Goal: Task Accomplishment & Management: Use online tool/utility

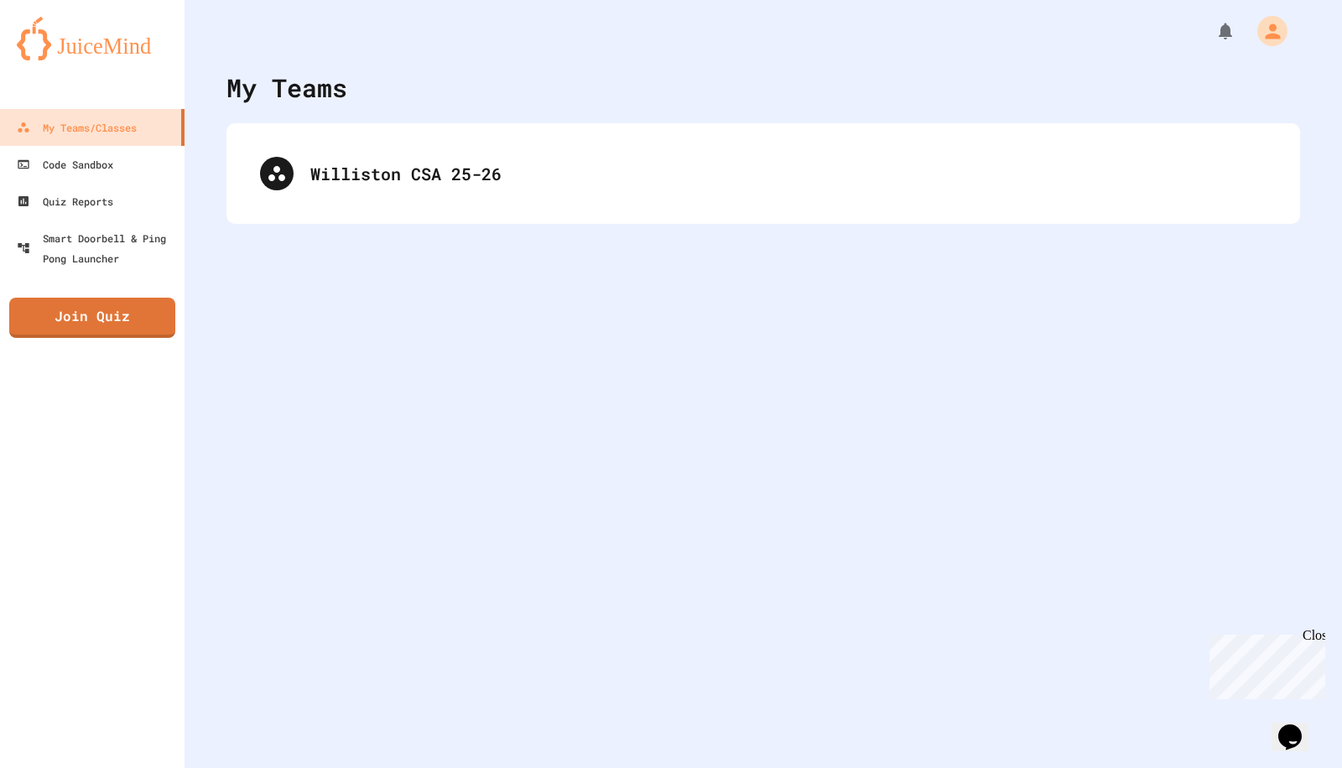
click at [609, 202] on div "Williston CSA 25-26" at bounding box center [763, 173] width 1040 height 67
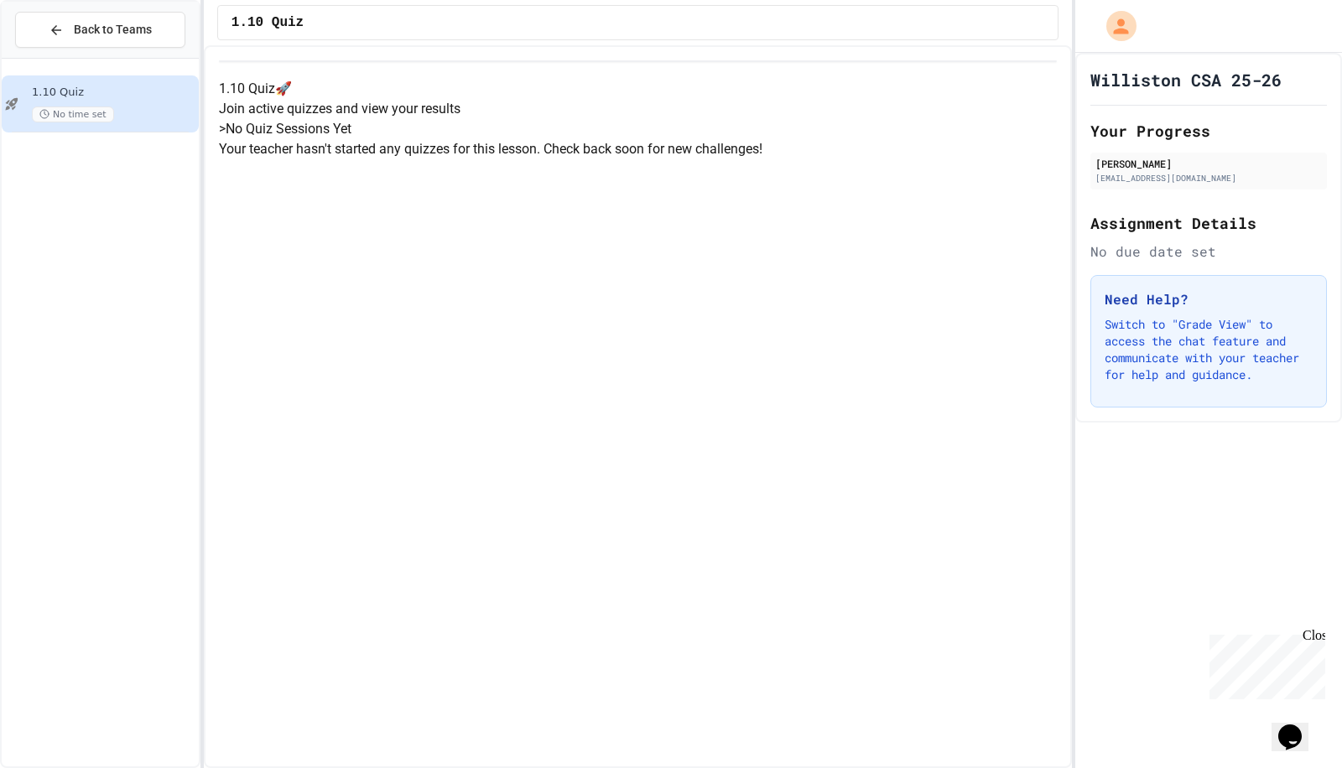
click at [158, 112] on div "No time set" at bounding box center [114, 115] width 164 height 16
click at [479, 159] on p "Your teacher hasn't started any quizzes for this lesson. Check back soon for ne…" at bounding box center [638, 149] width 838 height 20
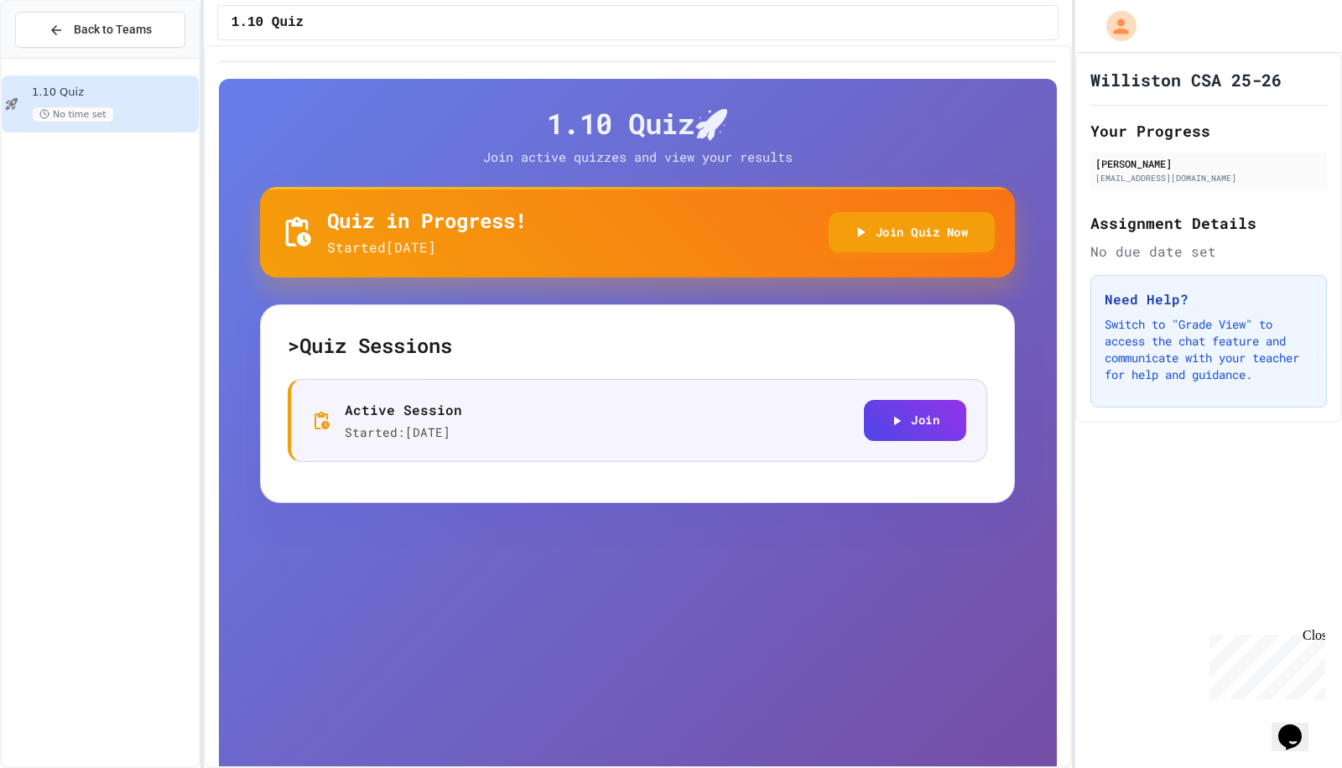
click at [894, 305] on div "> Quiz Sessions Active Session Started: 9/27/2025 Join" at bounding box center [637, 405] width 755 height 200
click at [889, 419] on icon "button" at bounding box center [896, 421] width 15 height 15
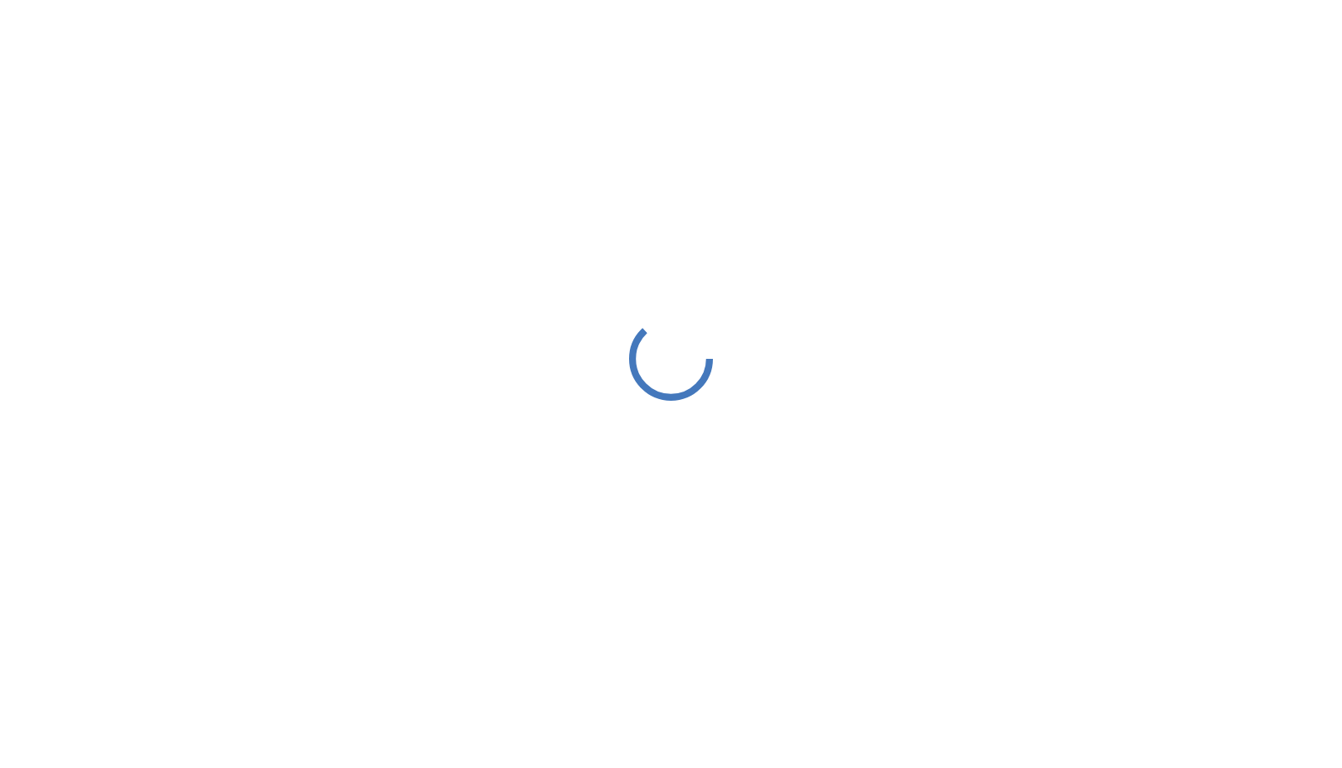
click at [885, 419] on div at bounding box center [671, 359] width 1342 height 718
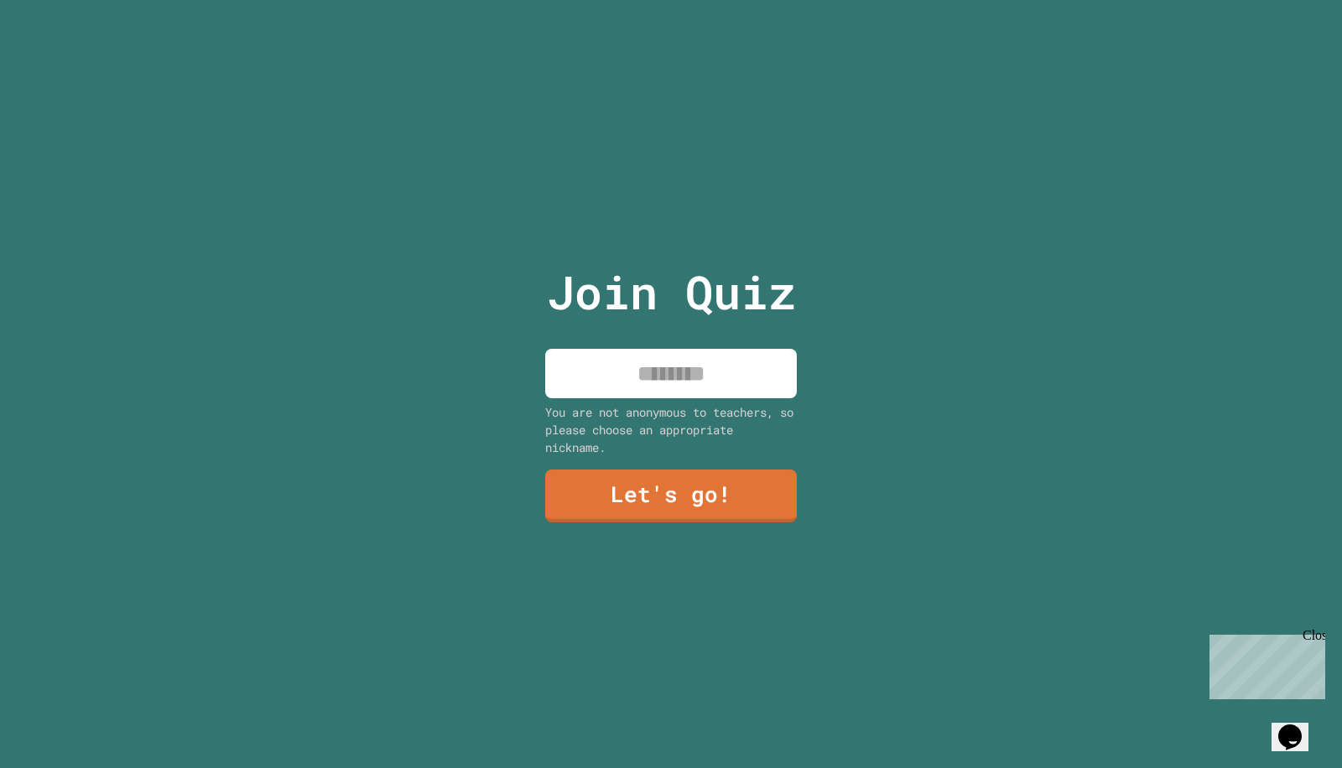
click at [677, 363] on input at bounding box center [671, 373] width 252 height 49
type input "***"
click at [698, 479] on link "Let's go!" at bounding box center [671, 494] width 255 height 55
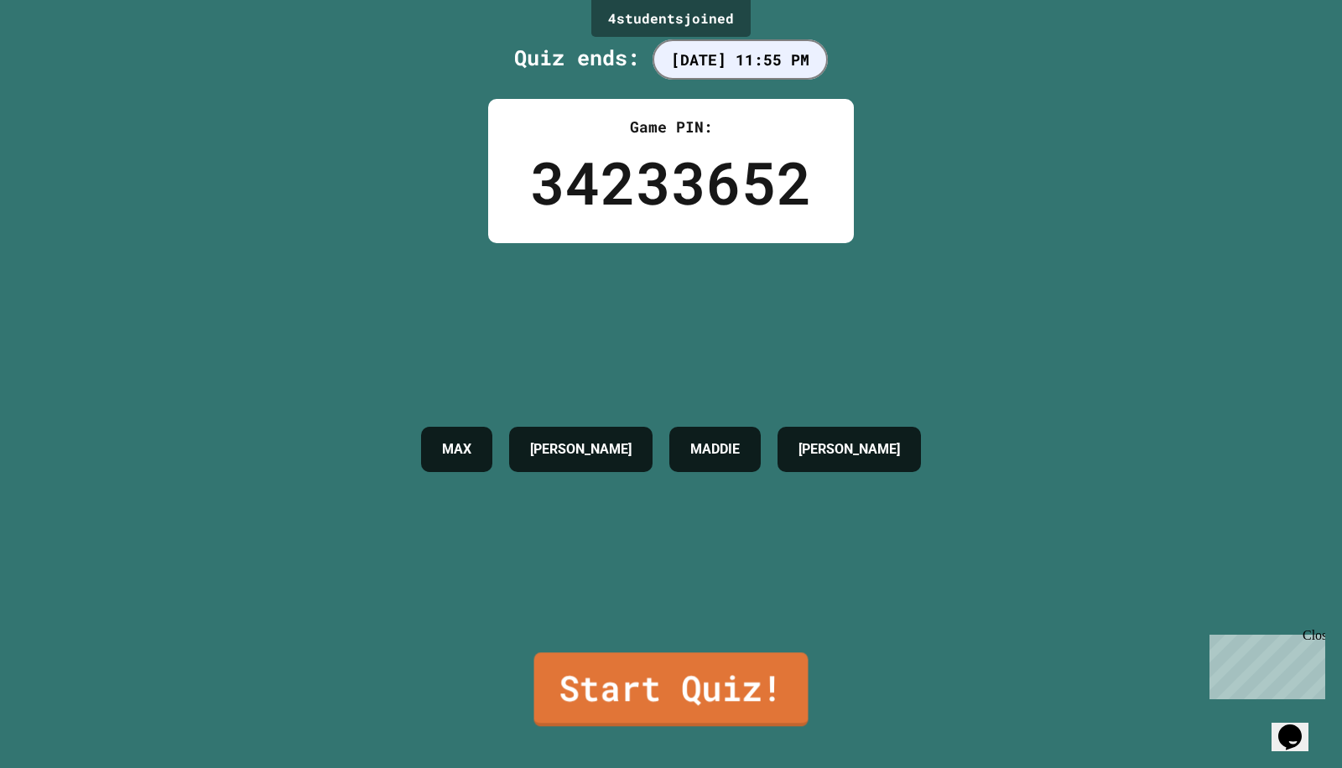
click at [623, 658] on link "Start Quiz!" at bounding box center [671, 690] width 274 height 74
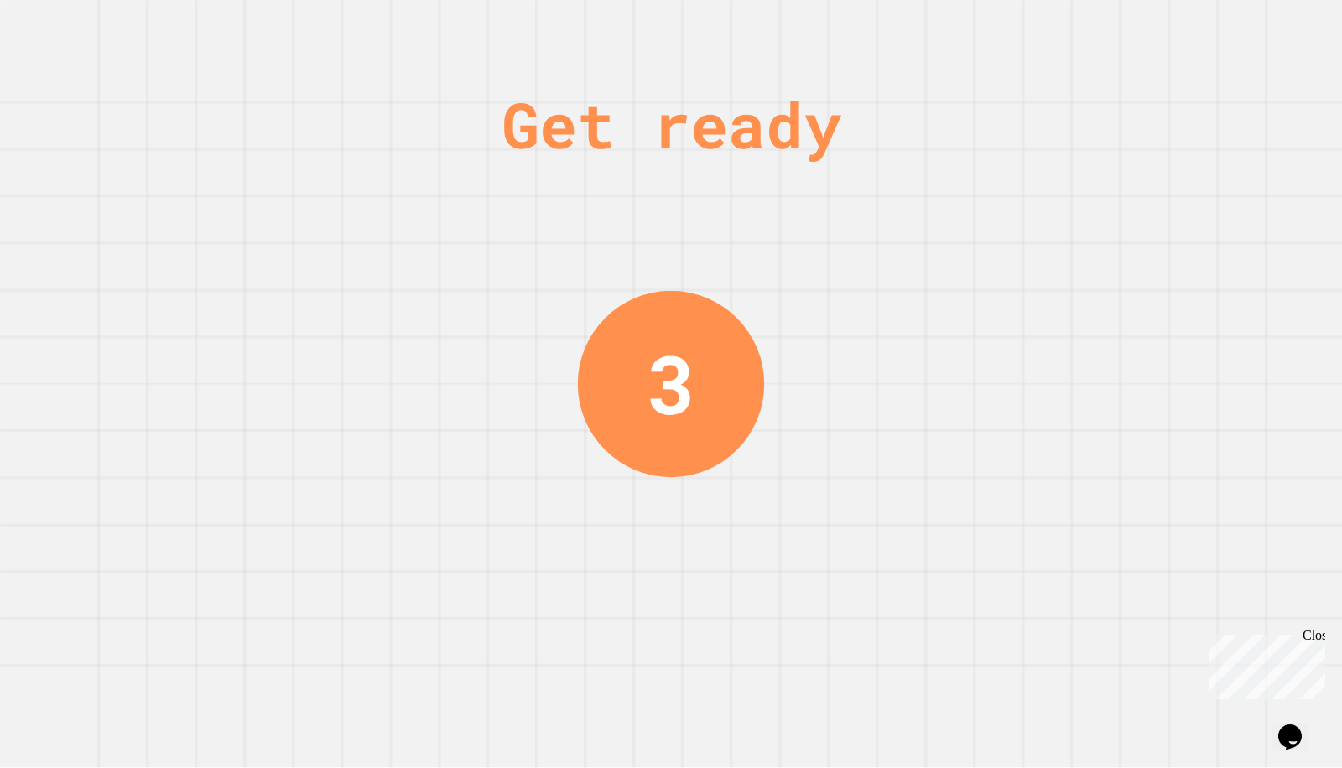
click at [1320, 633] on div "Close" at bounding box center [1313, 638] width 21 height 21
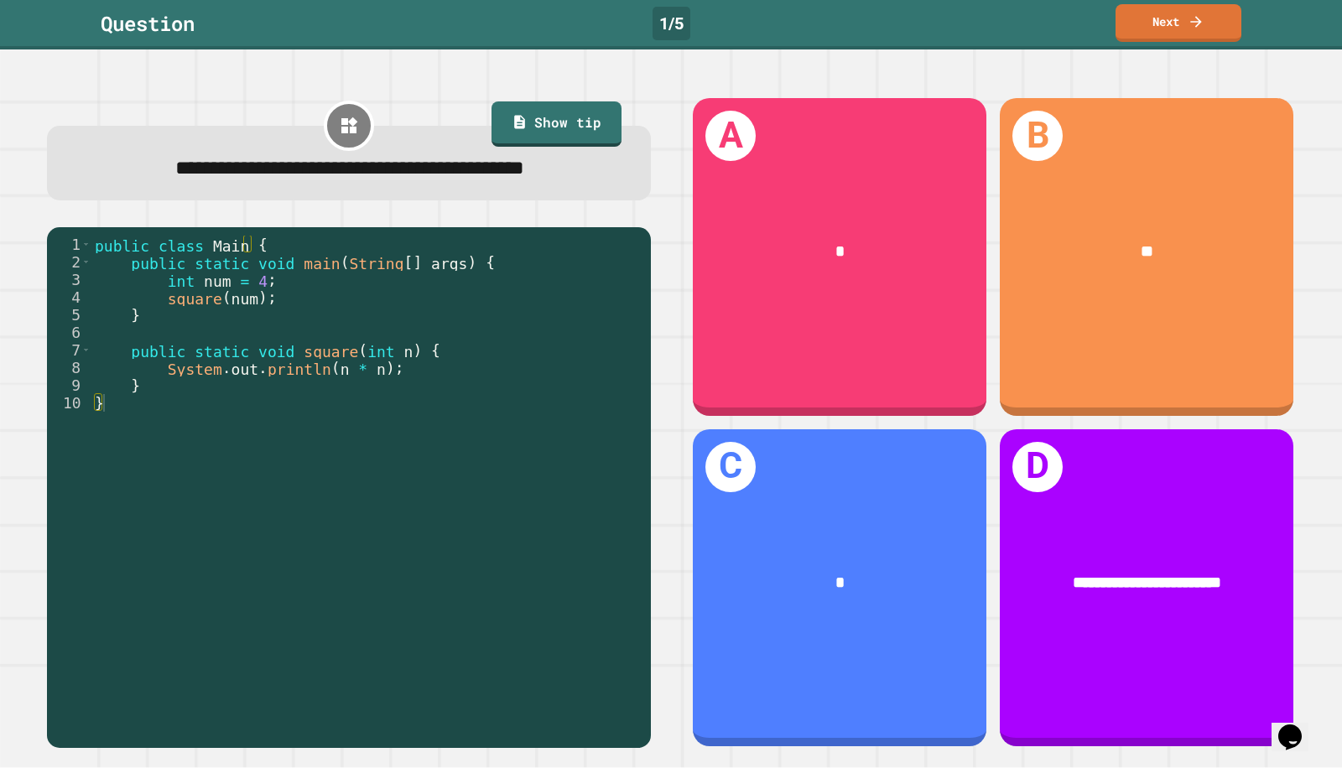
click at [395, 351] on div "public class Main { public static void main ( String [ ] args ) { int num = 4 ;…" at bounding box center [366, 465] width 551 height 458
type textarea "*"
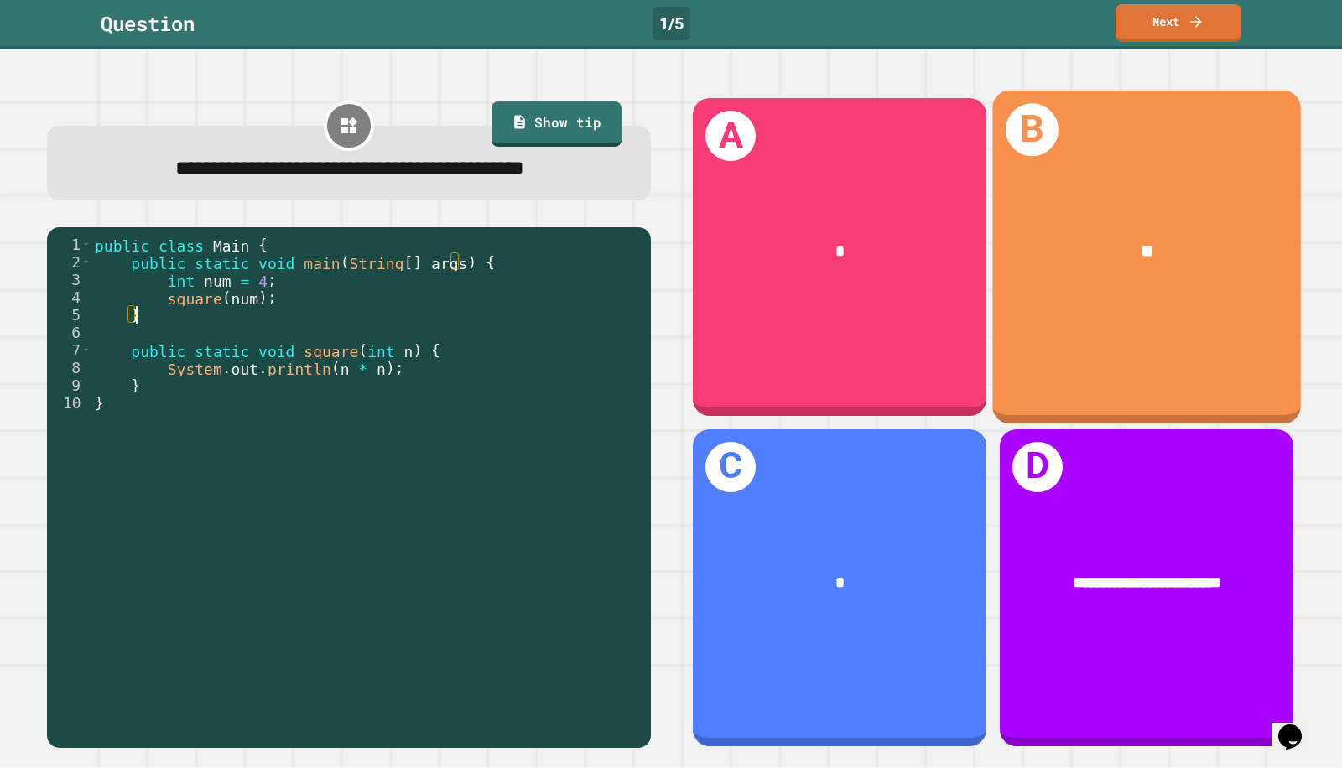
click at [1108, 214] on div "**" at bounding box center [1146, 252] width 309 height 93
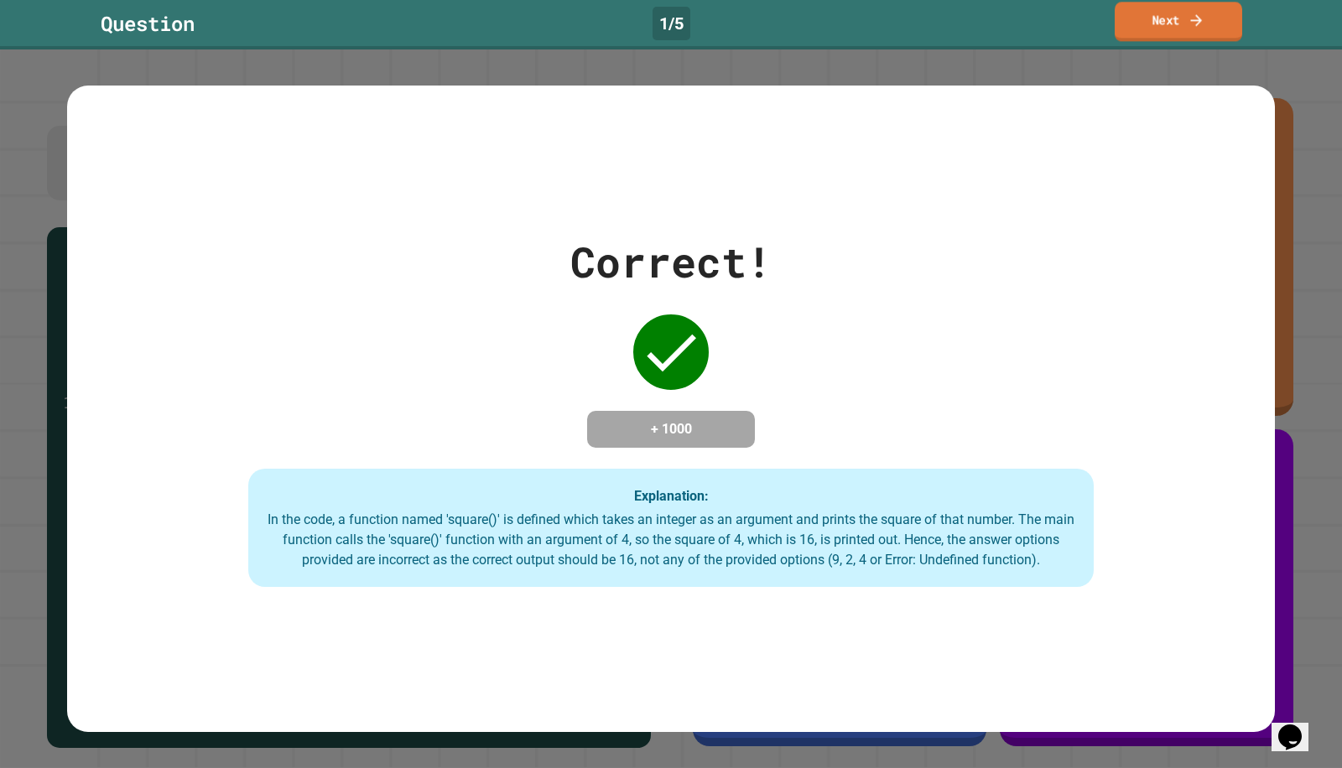
click at [1205, 14] on link "Next" at bounding box center [1179, 21] width 128 height 39
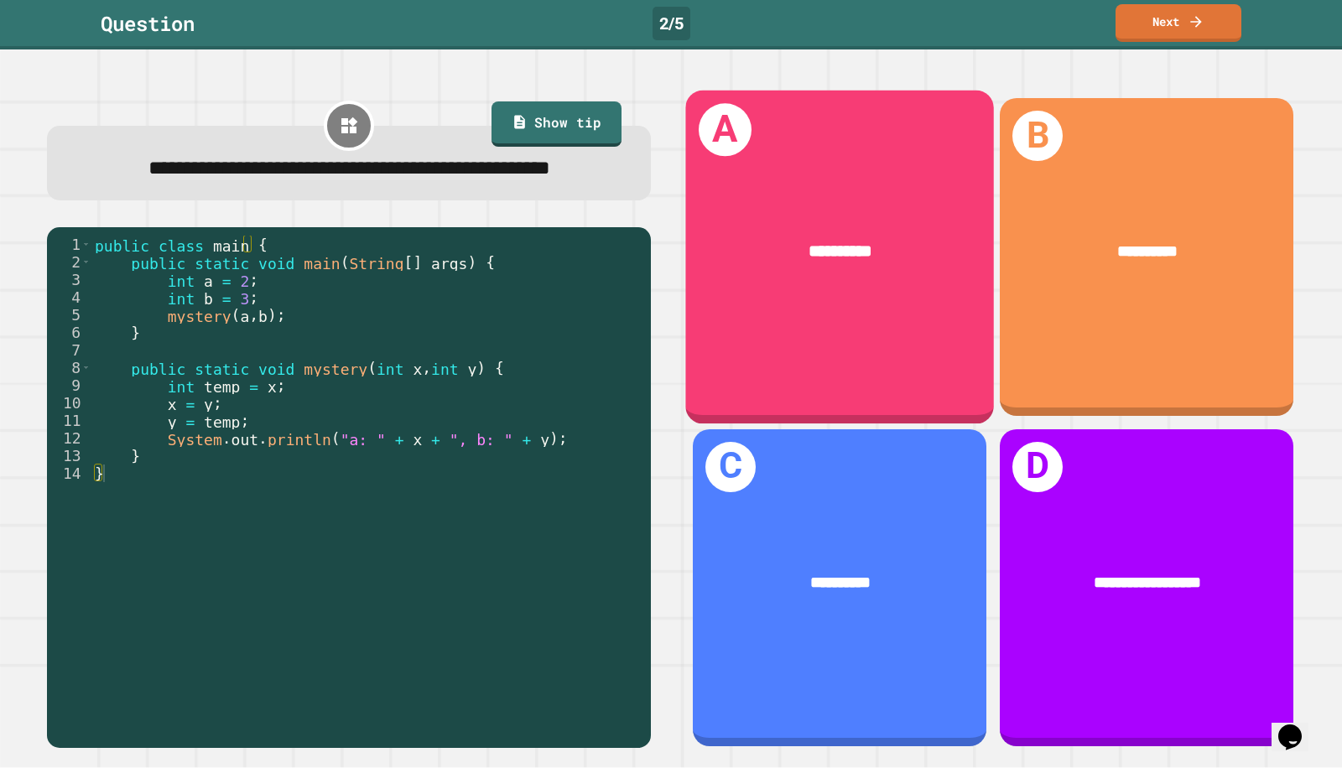
click at [739, 249] on div "**********" at bounding box center [840, 253] width 241 height 26
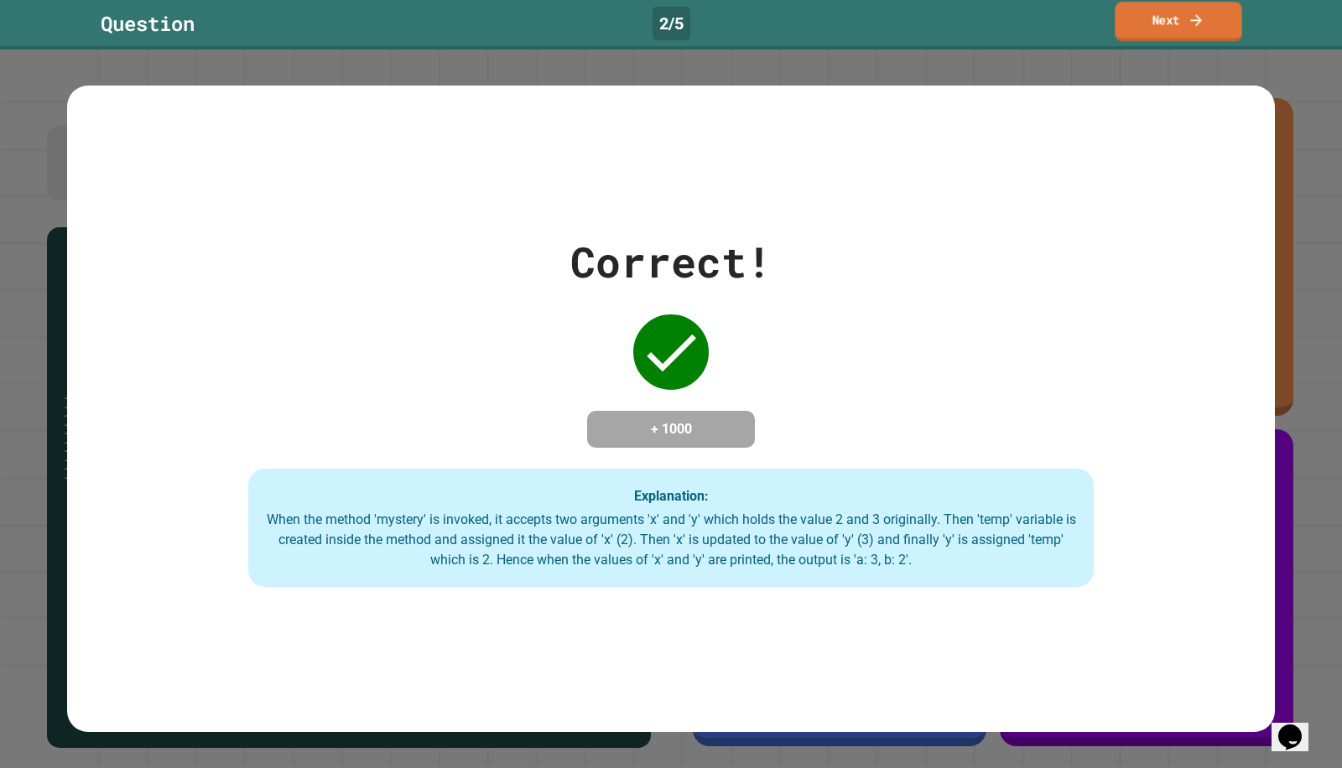
click at [1145, 23] on link "Next" at bounding box center [1178, 21] width 127 height 39
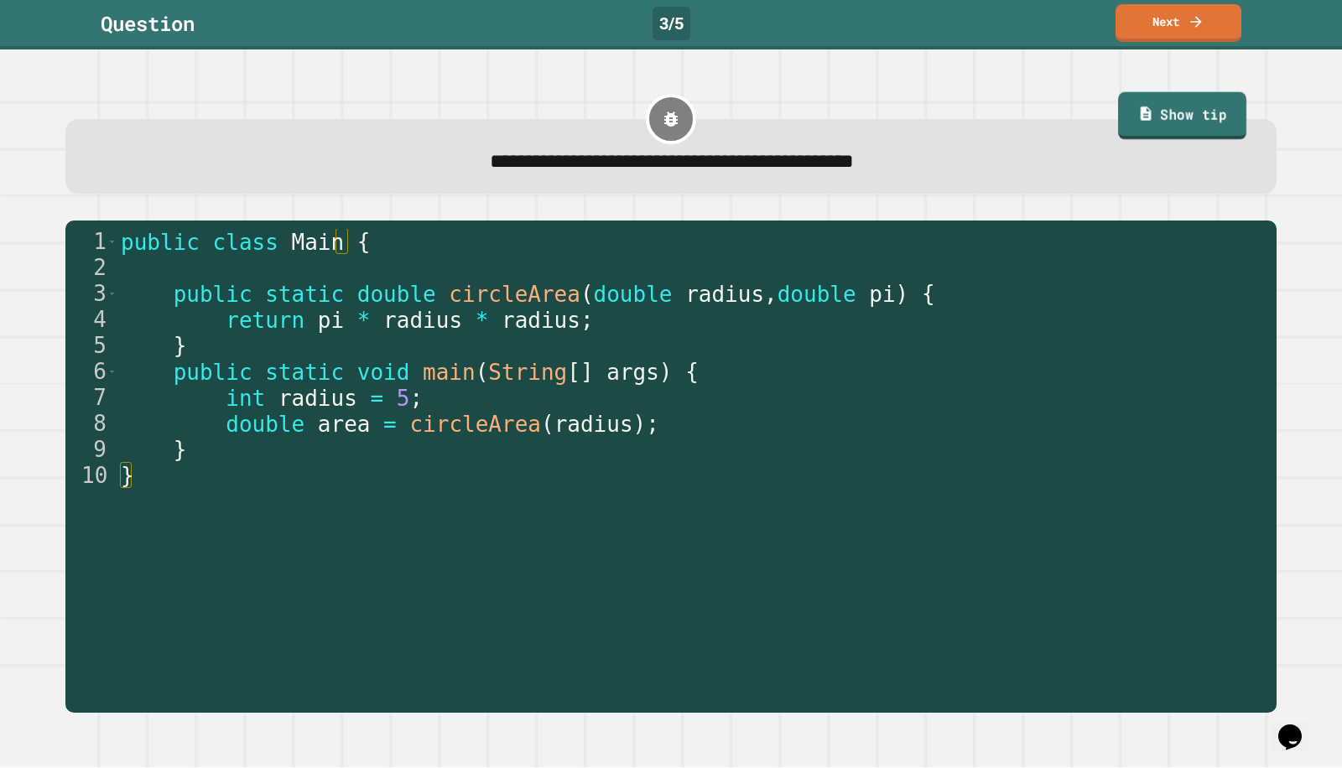
click at [1179, 118] on link "Show tip" at bounding box center [1182, 115] width 128 height 47
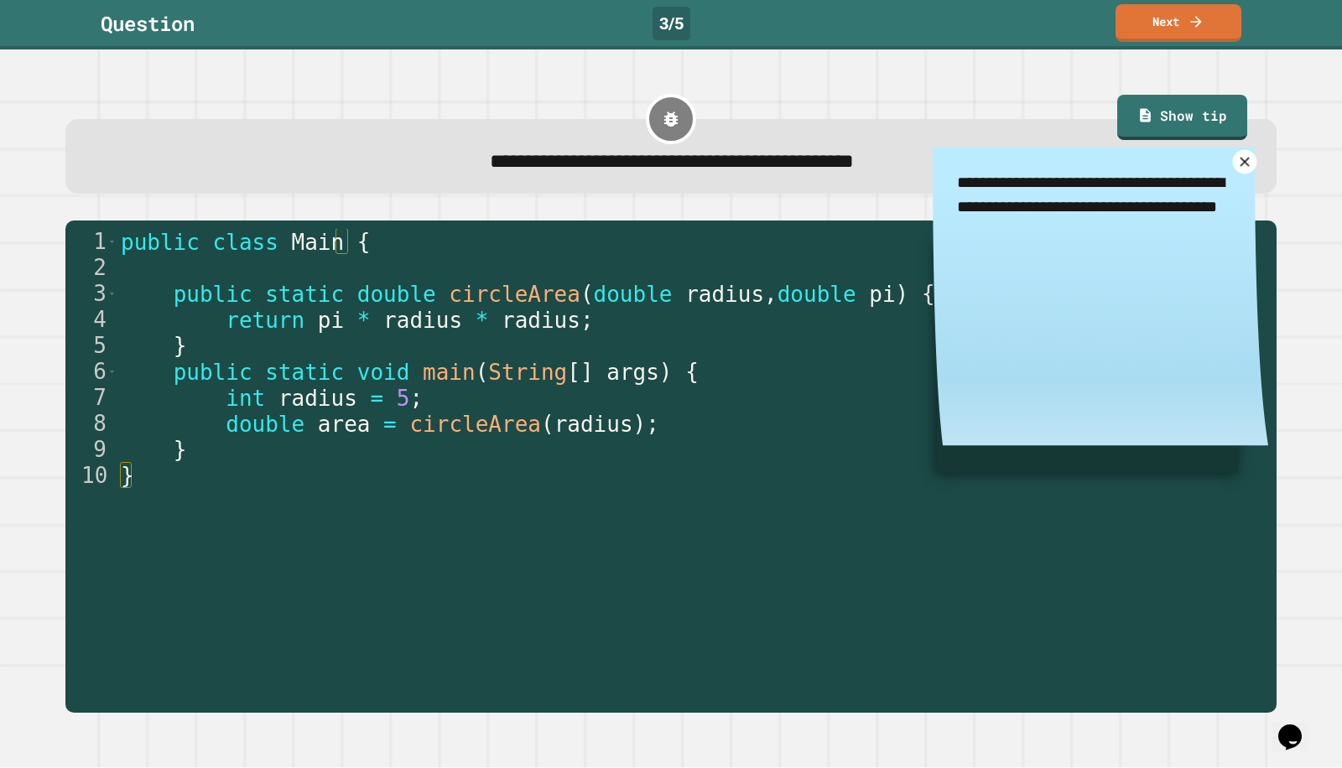
click at [1236, 165] on icon at bounding box center [1244, 162] width 16 height 16
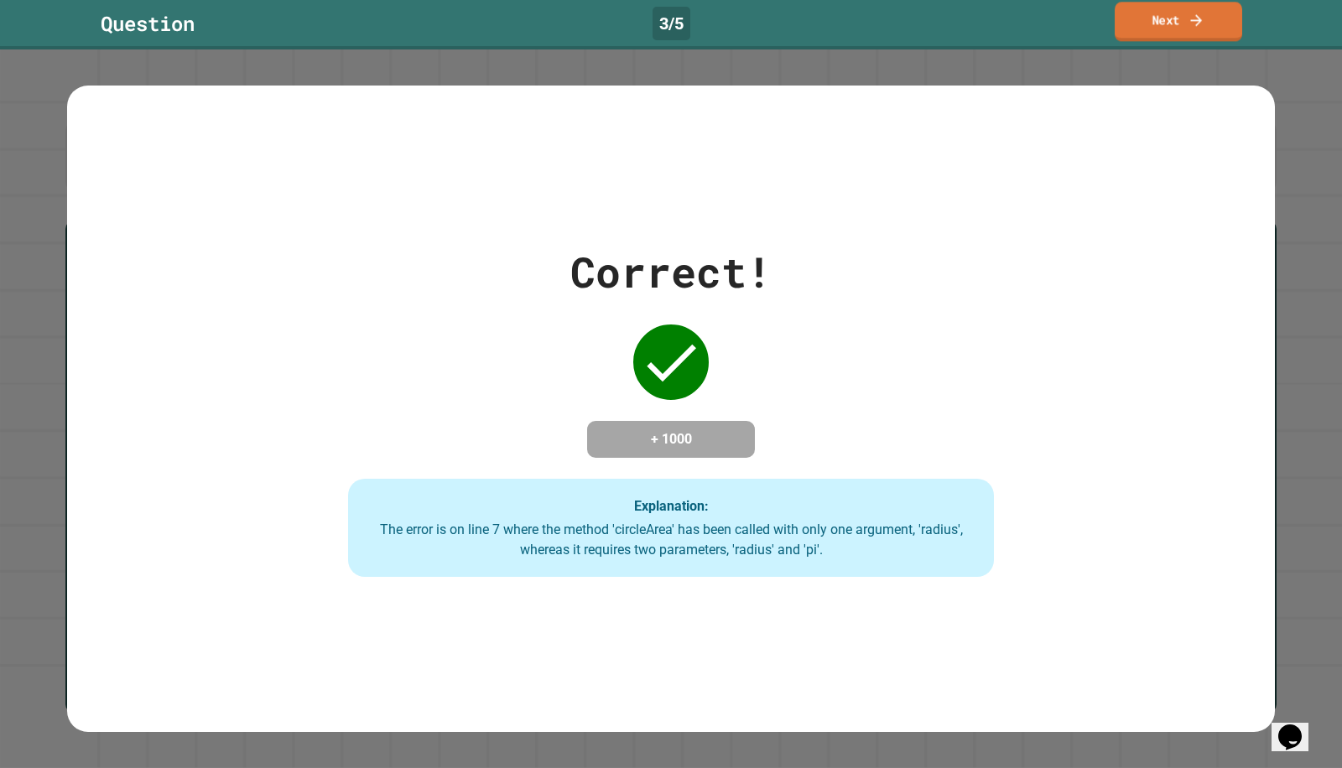
click at [1191, 14] on icon at bounding box center [1196, 20] width 17 height 18
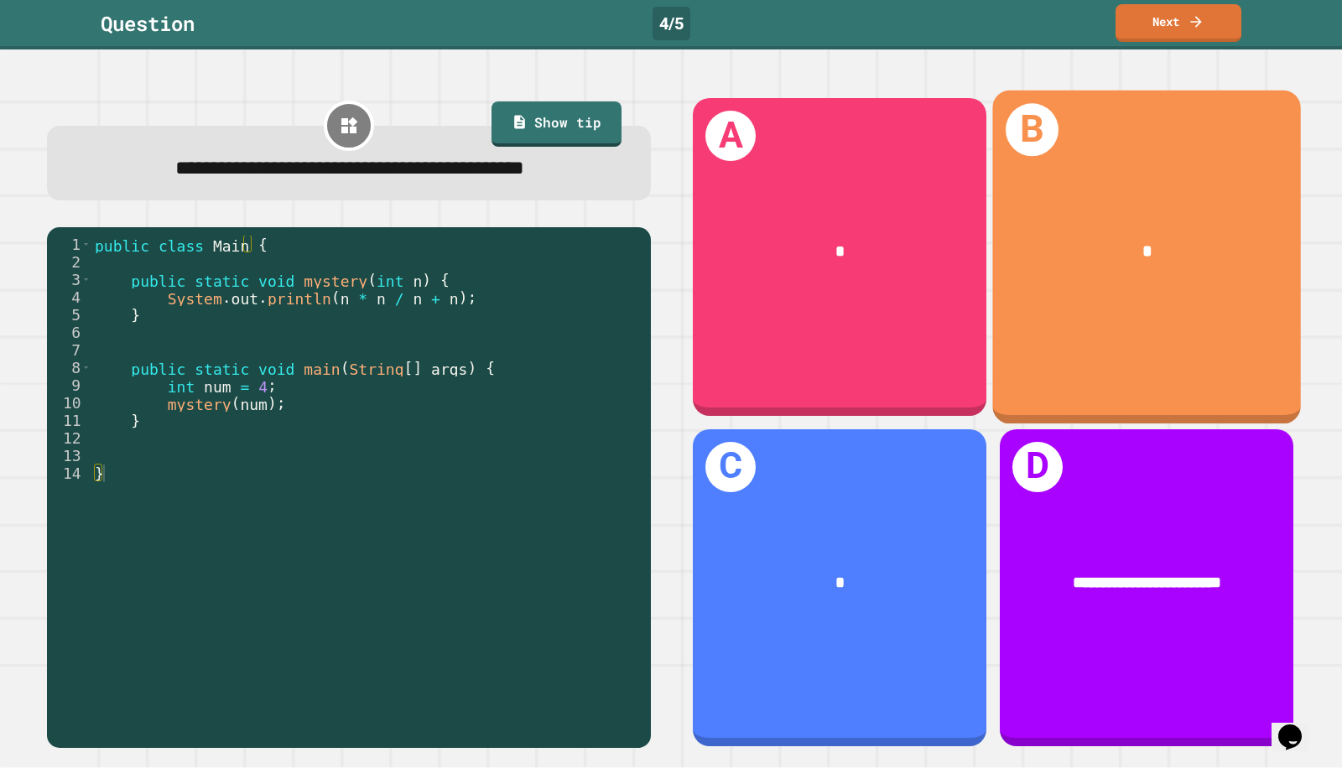
click at [1141, 256] on div "*" at bounding box center [1147, 253] width 241 height 26
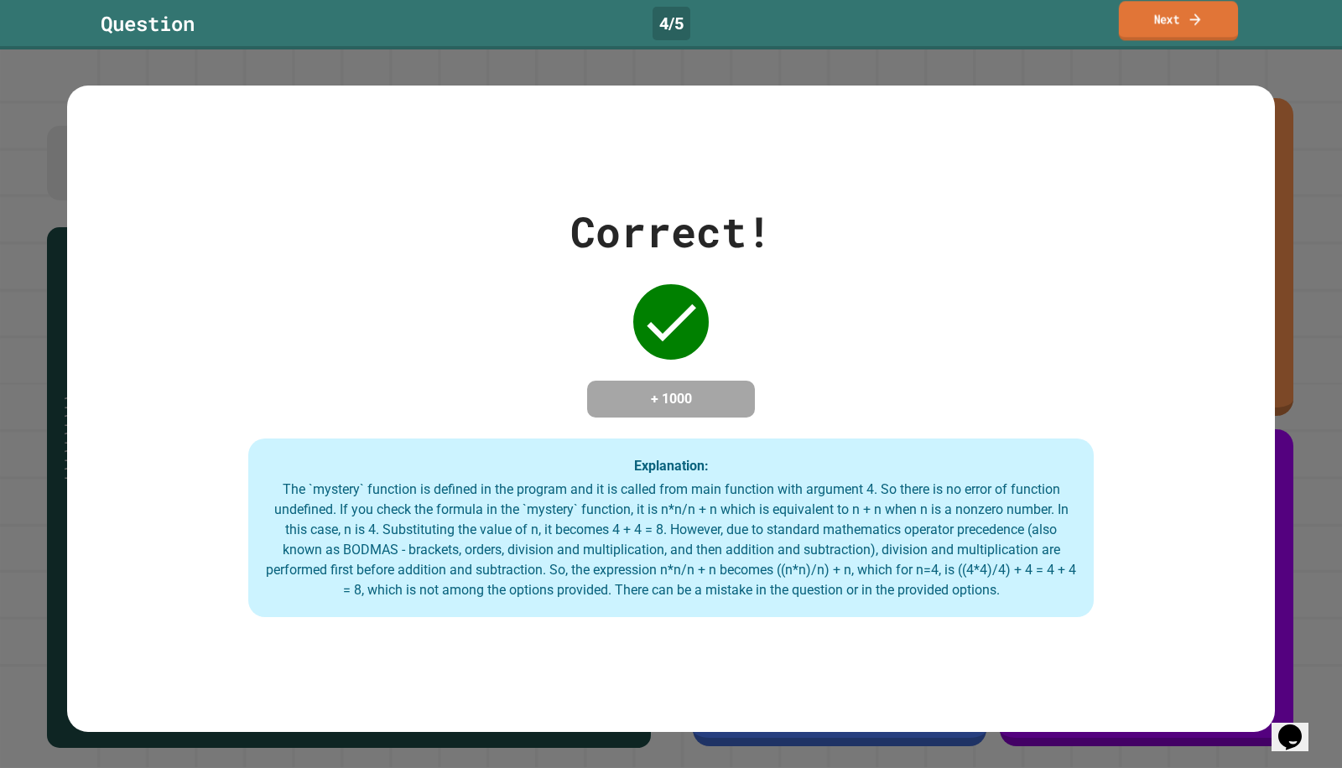
click at [1181, 18] on link "Next" at bounding box center [1178, 20] width 119 height 39
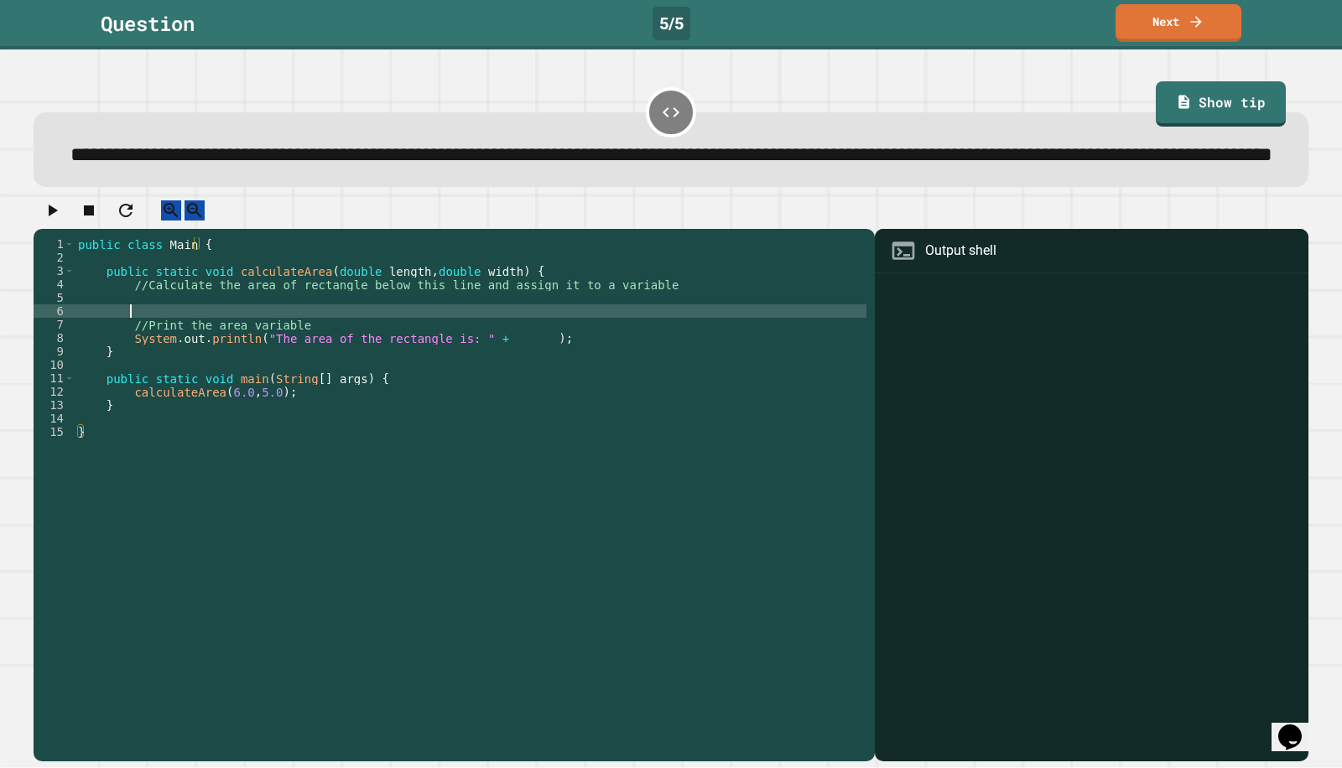
click at [545, 357] on div "public class Main { public static void calculateArea ( double length , double w…" at bounding box center [471, 465] width 792 height 456
click at [556, 343] on div "public class Main { public static void calculateArea ( double length , double w…" at bounding box center [471, 465] width 792 height 456
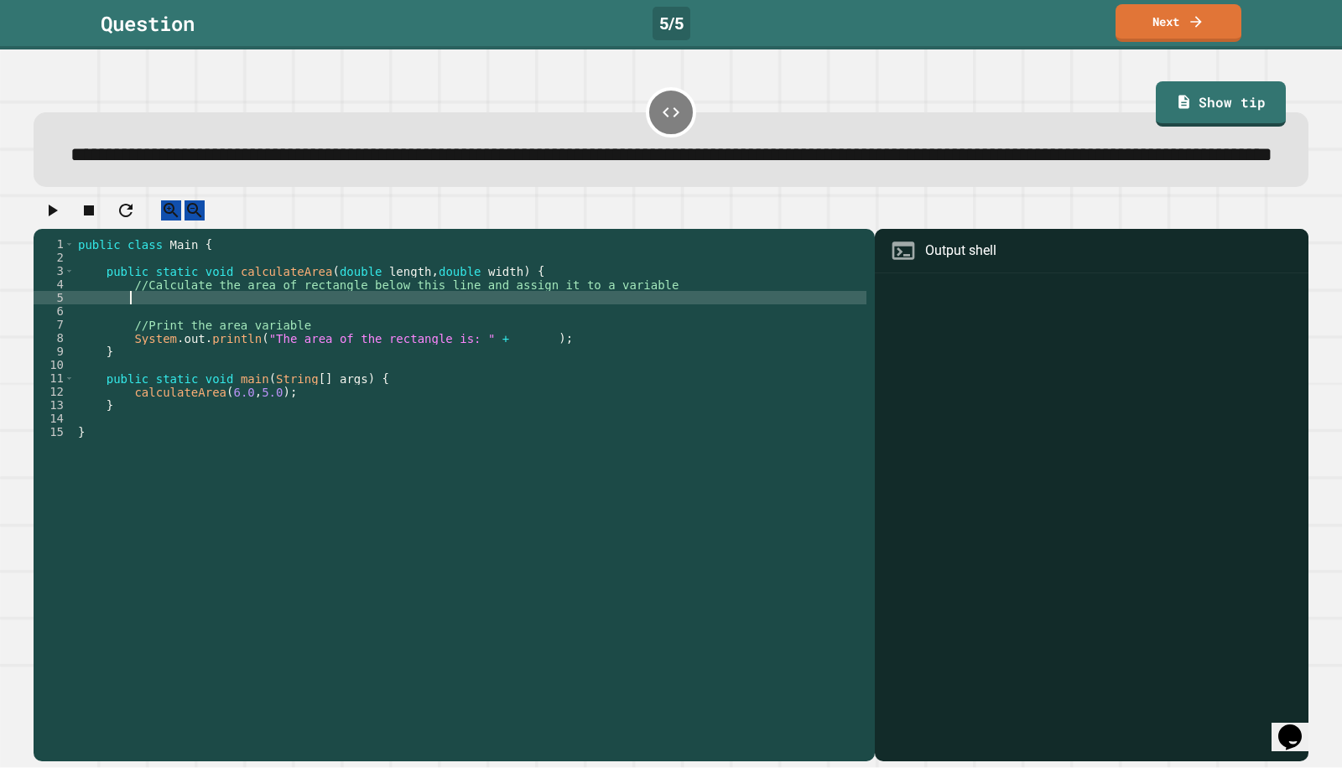
click at [556, 343] on div "public class Main { public static void calculateArea ( double length , double w…" at bounding box center [471, 465] width 792 height 456
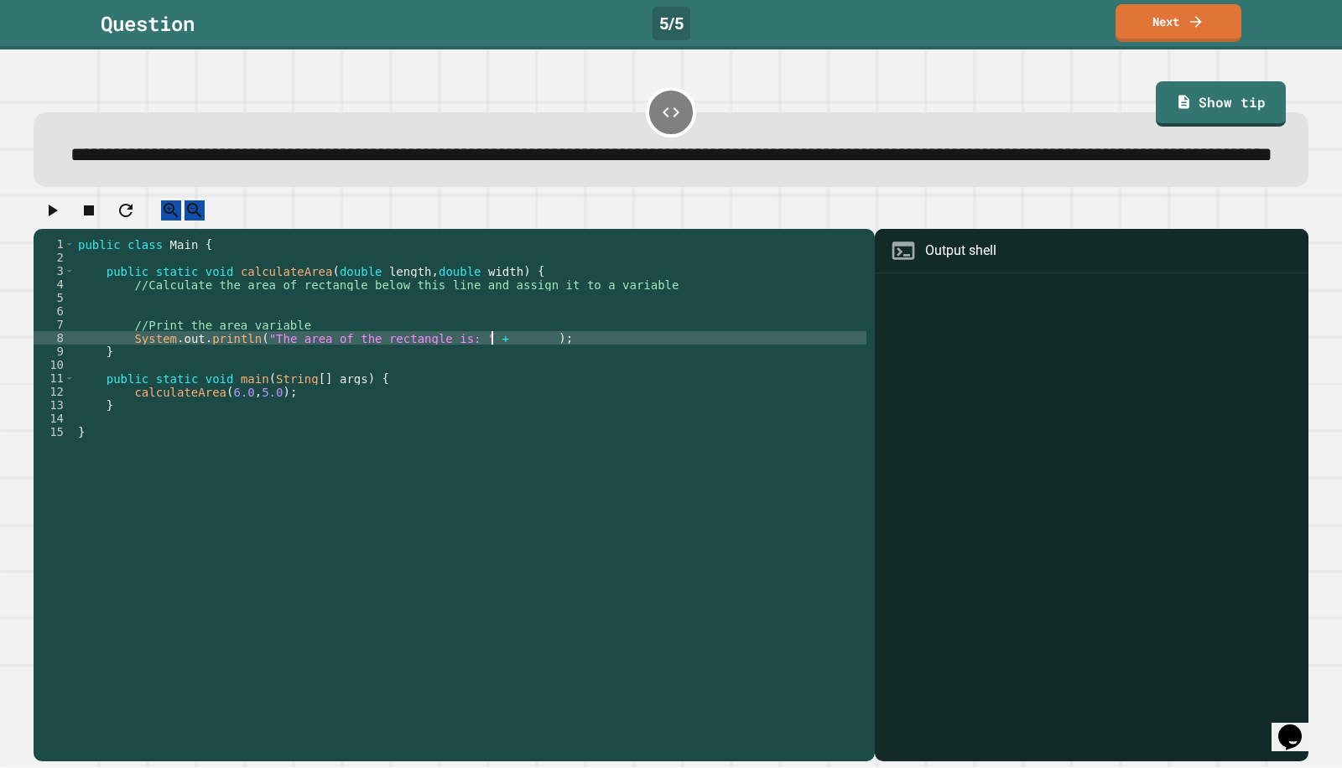
click at [493, 386] on div "public class Main { public static void calculateArea ( double length , double w…" at bounding box center [471, 465] width 792 height 456
type textarea "**********"
click at [705, 346] on div "public class Main { public static void calculateArea ( double length , double w…" at bounding box center [471, 465] width 792 height 456
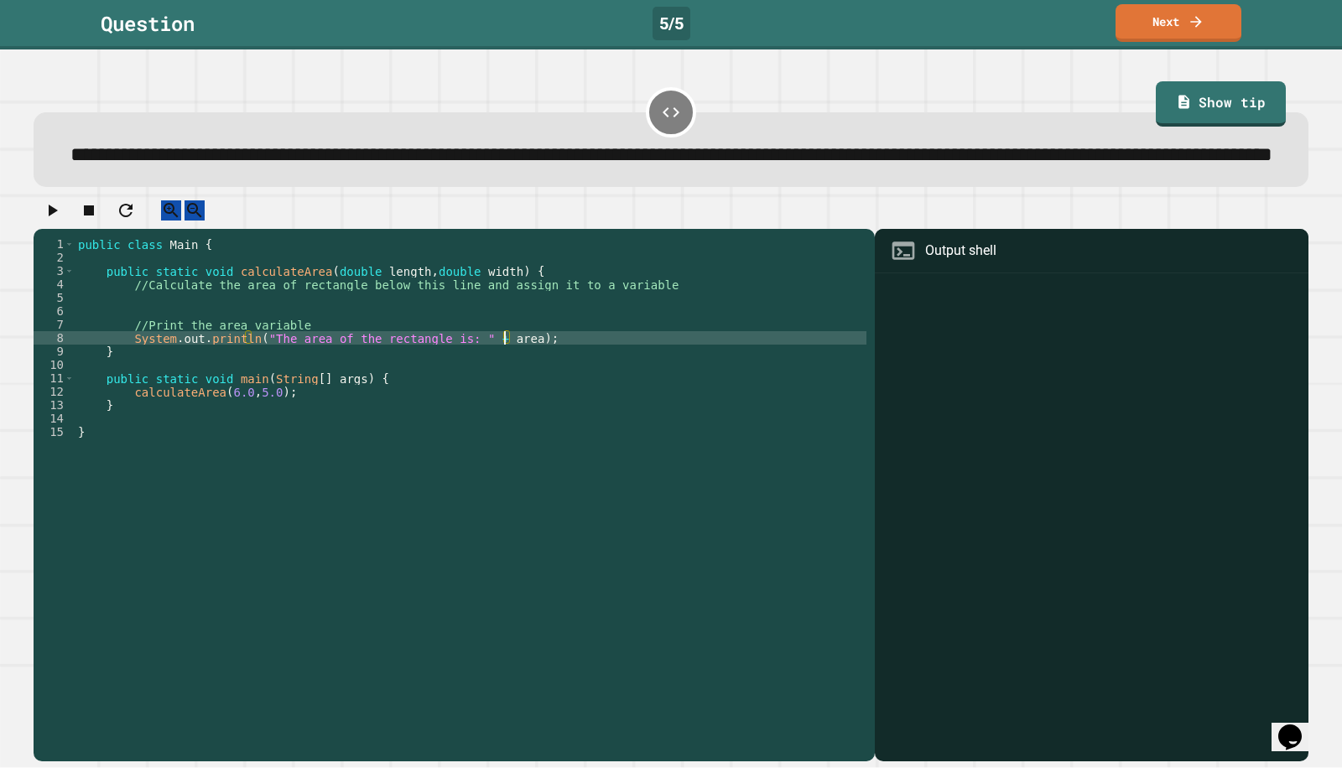
scroll to position [0, 3]
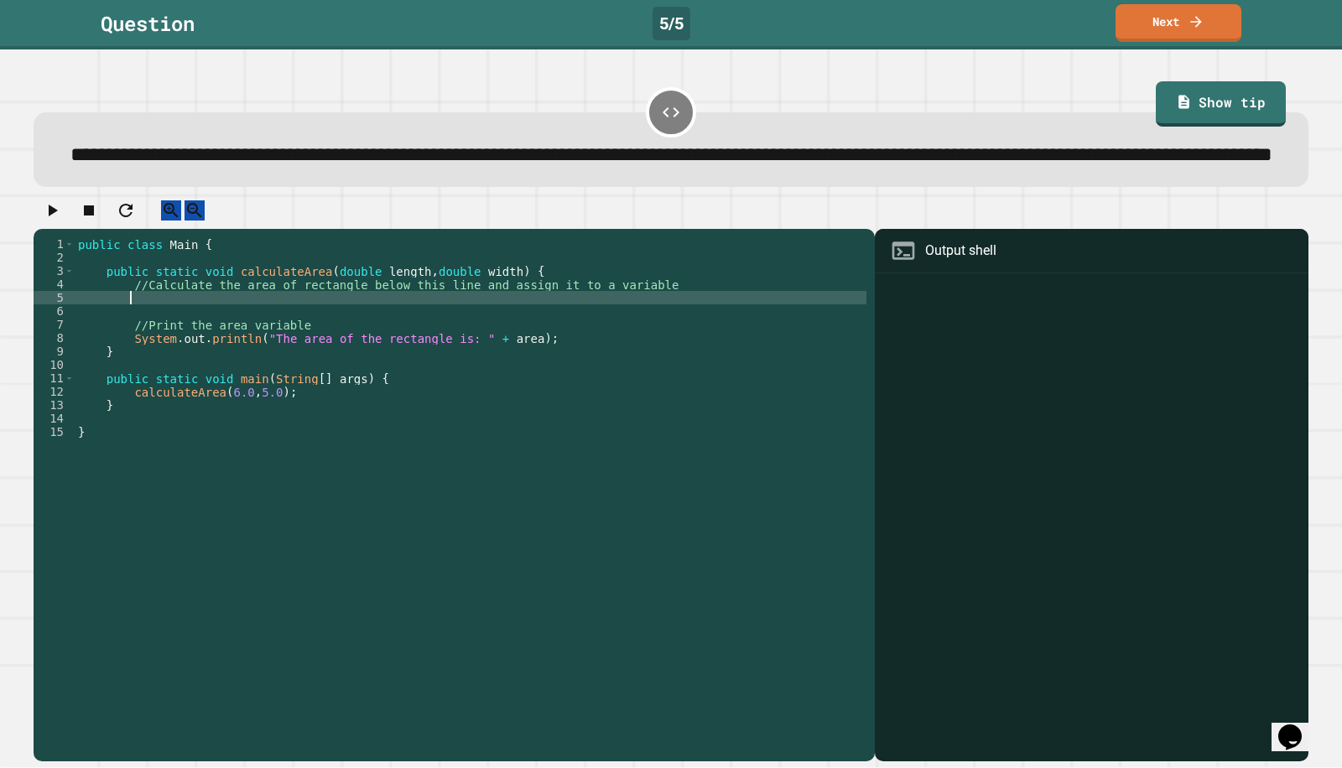
click at [1172, 127] on div "**********" at bounding box center [671, 149] width 1275 height 74
click at [1180, 112] on link "Show tip" at bounding box center [1221, 103] width 131 height 45
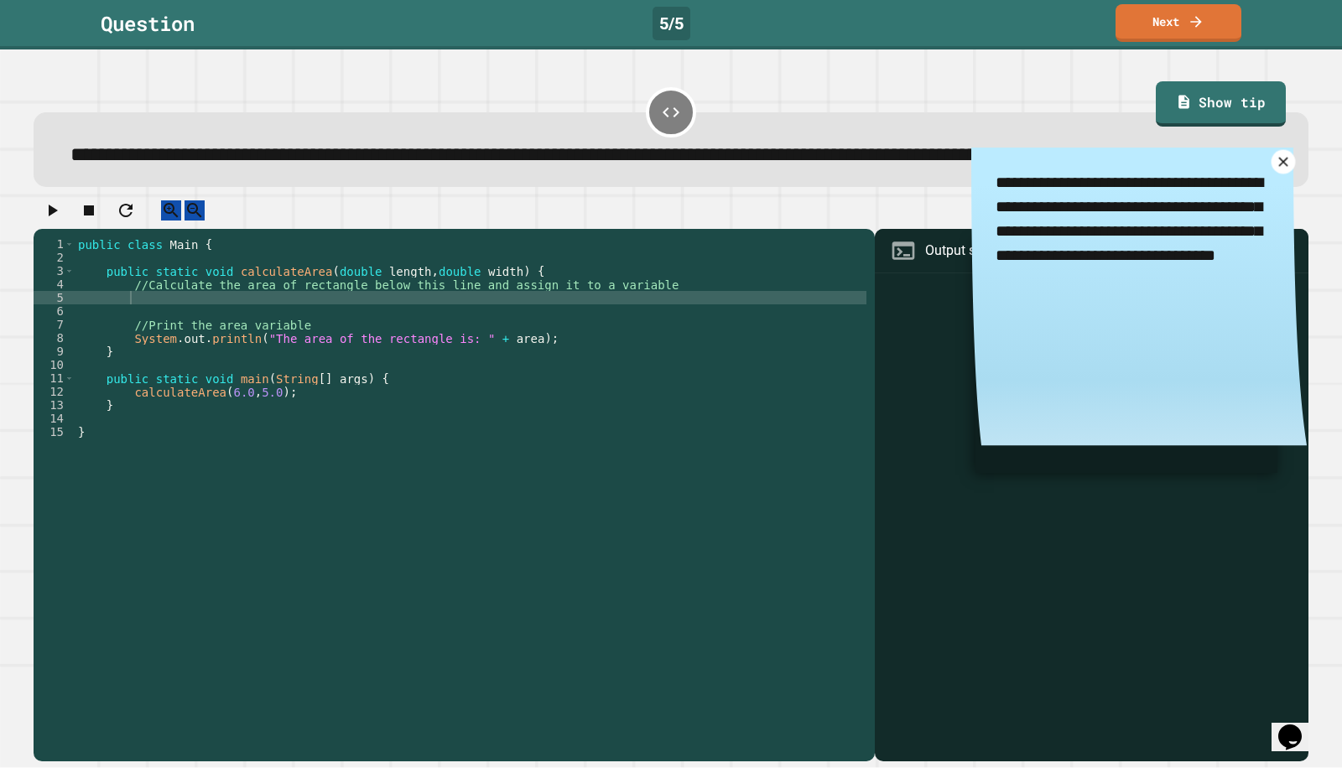
click at [1275, 169] on icon at bounding box center [1283, 162] width 16 height 16
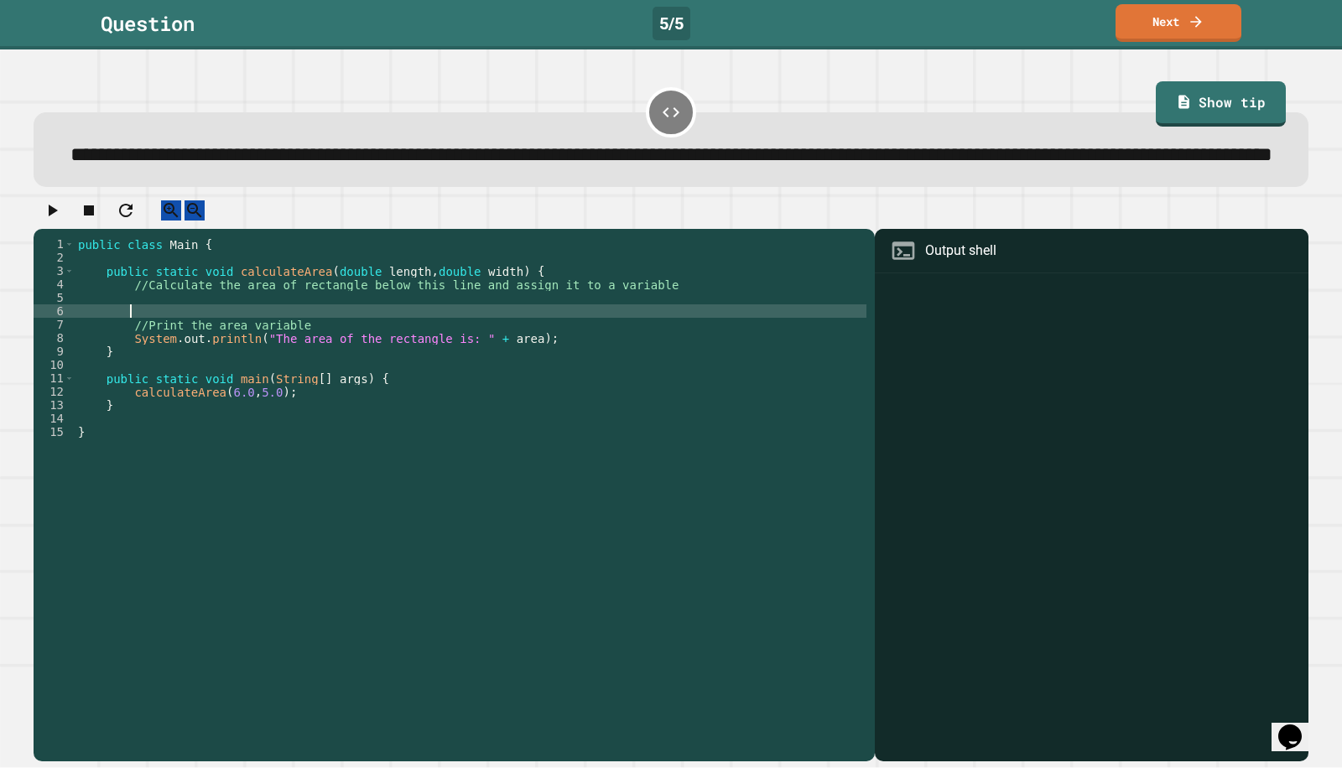
click at [437, 357] on div "public class Main { public static void calculateArea ( double length , double w…" at bounding box center [471, 465] width 792 height 456
click at [454, 343] on div "public class Main { public static void calculateArea ( double length , double w…" at bounding box center [471, 465] width 792 height 456
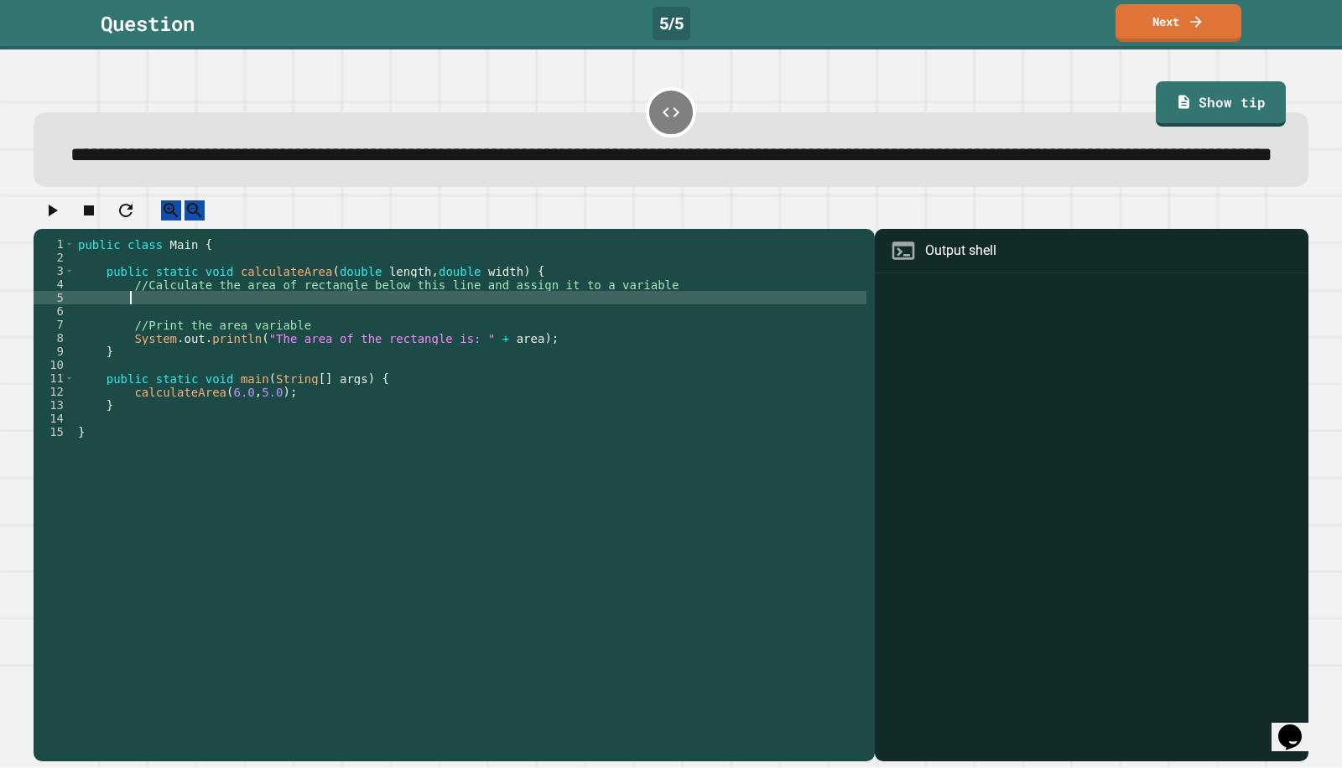
click at [493, 387] on div "public class Main { public static void calculateArea ( double length , double w…" at bounding box center [471, 465] width 792 height 456
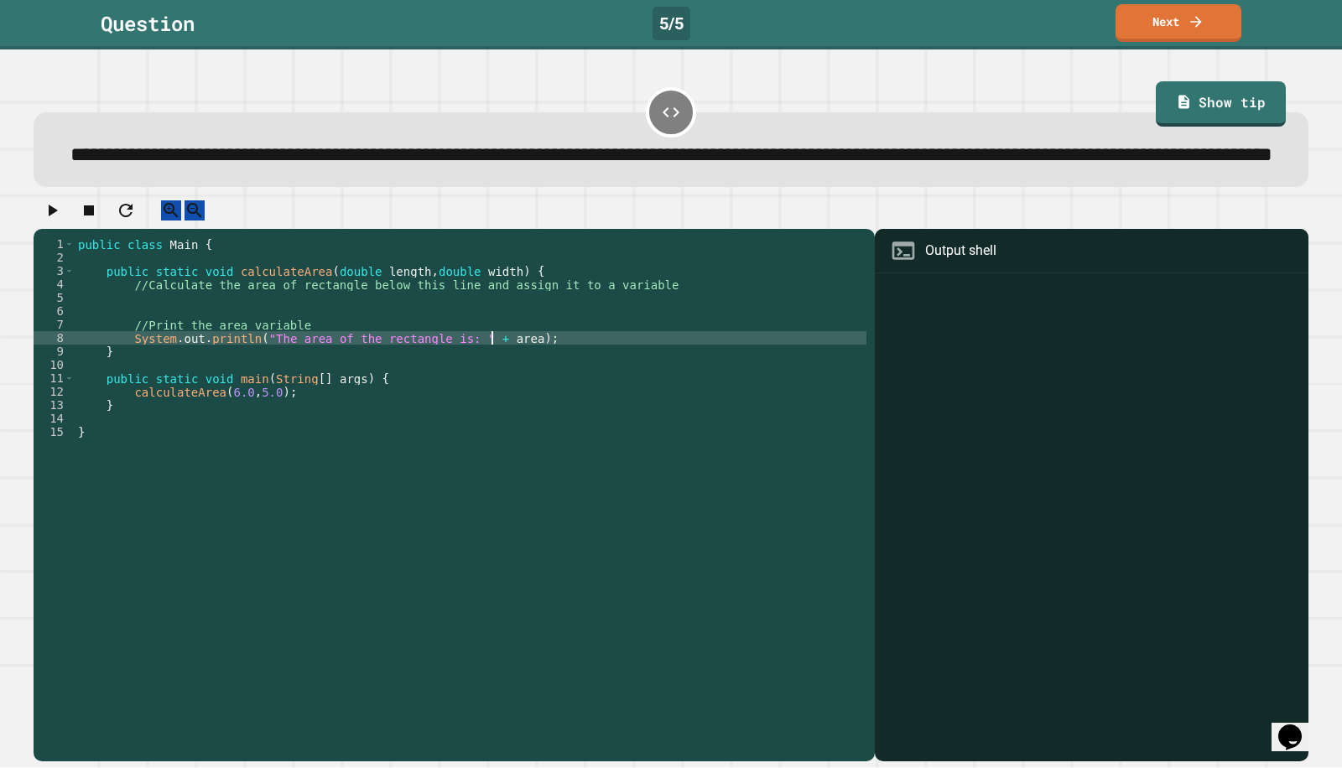
click at [493, 387] on div "public class Main { public static void calculateArea ( double length , double w…" at bounding box center [471, 465] width 792 height 456
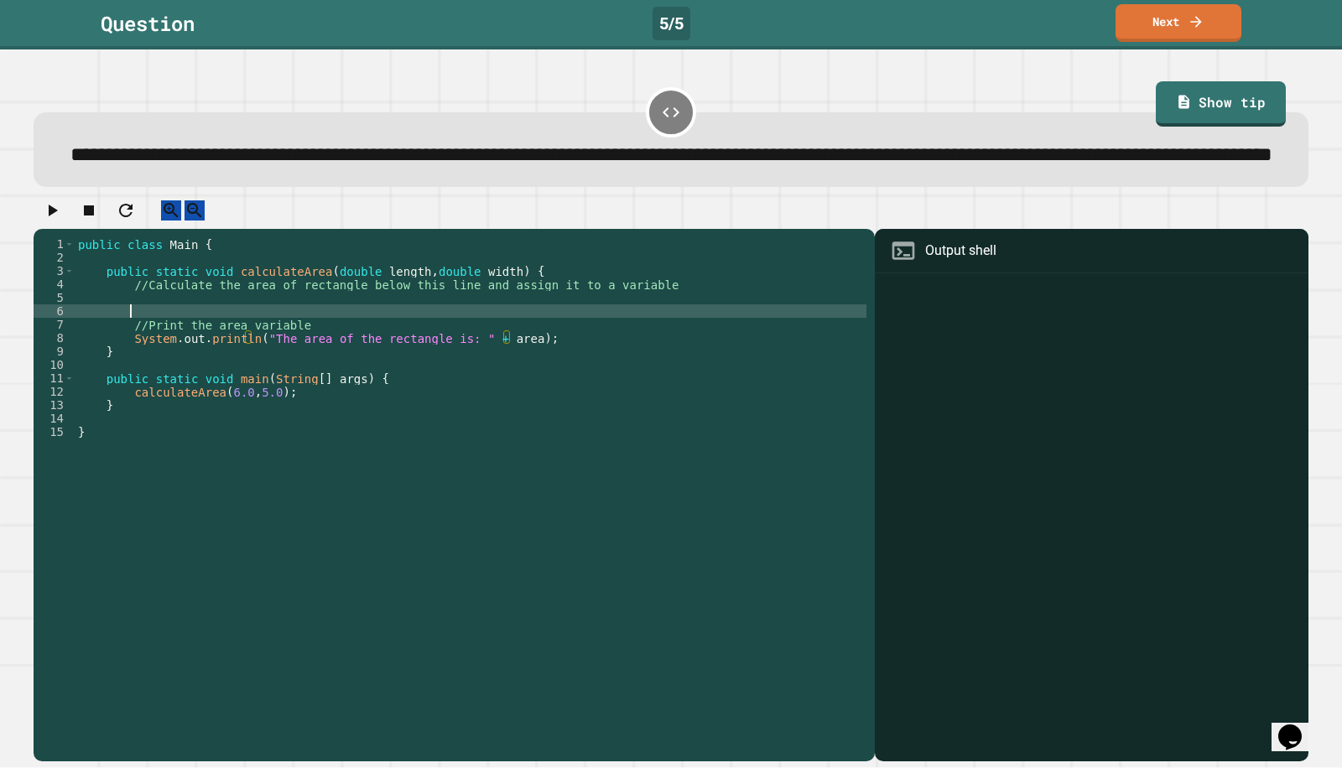
click at [493, 354] on div "public class Main { public static void calculateArea ( double length , double w…" at bounding box center [471, 465] width 792 height 456
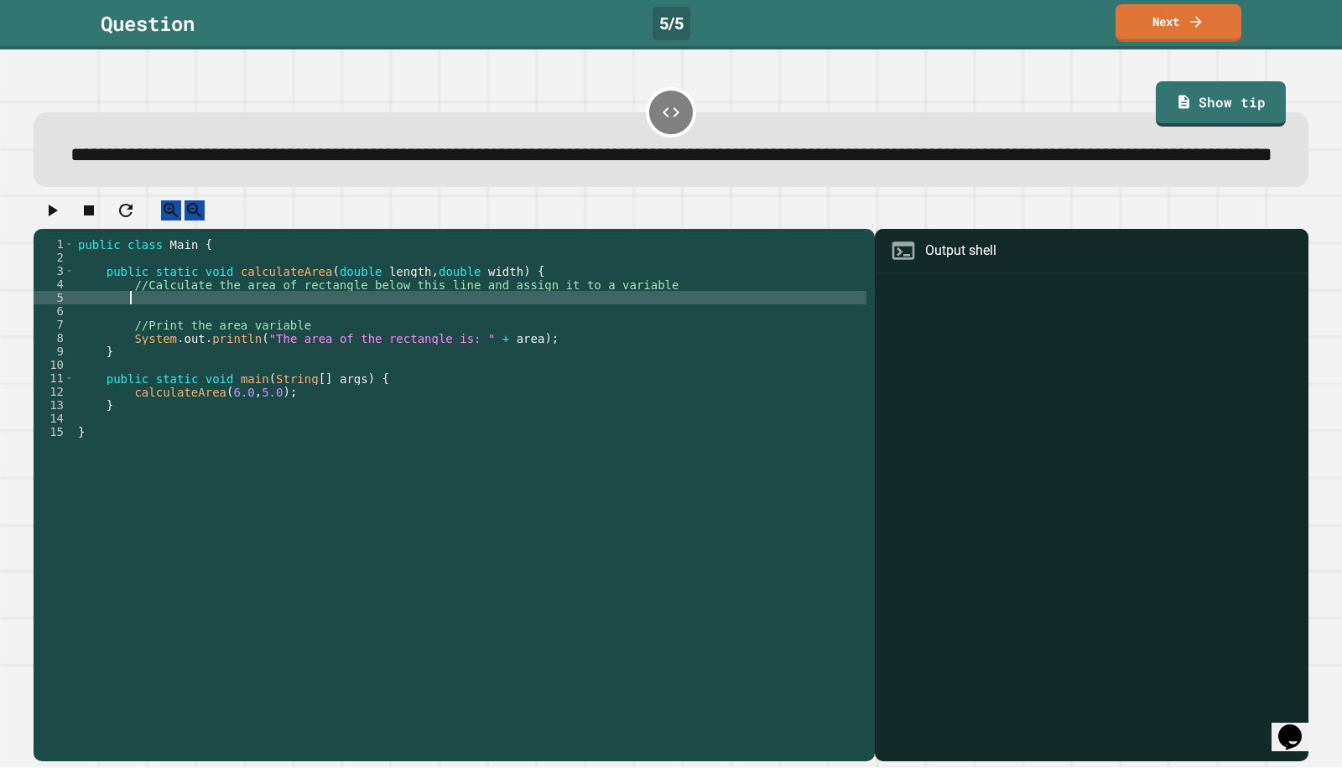
click at [495, 351] on div "public class Main { public static void calculateArea ( double length , double w…" at bounding box center [471, 465] width 792 height 456
click at [495, 381] on div "public class Main { public static void calculateArea ( double length , double w…" at bounding box center [471, 465] width 792 height 456
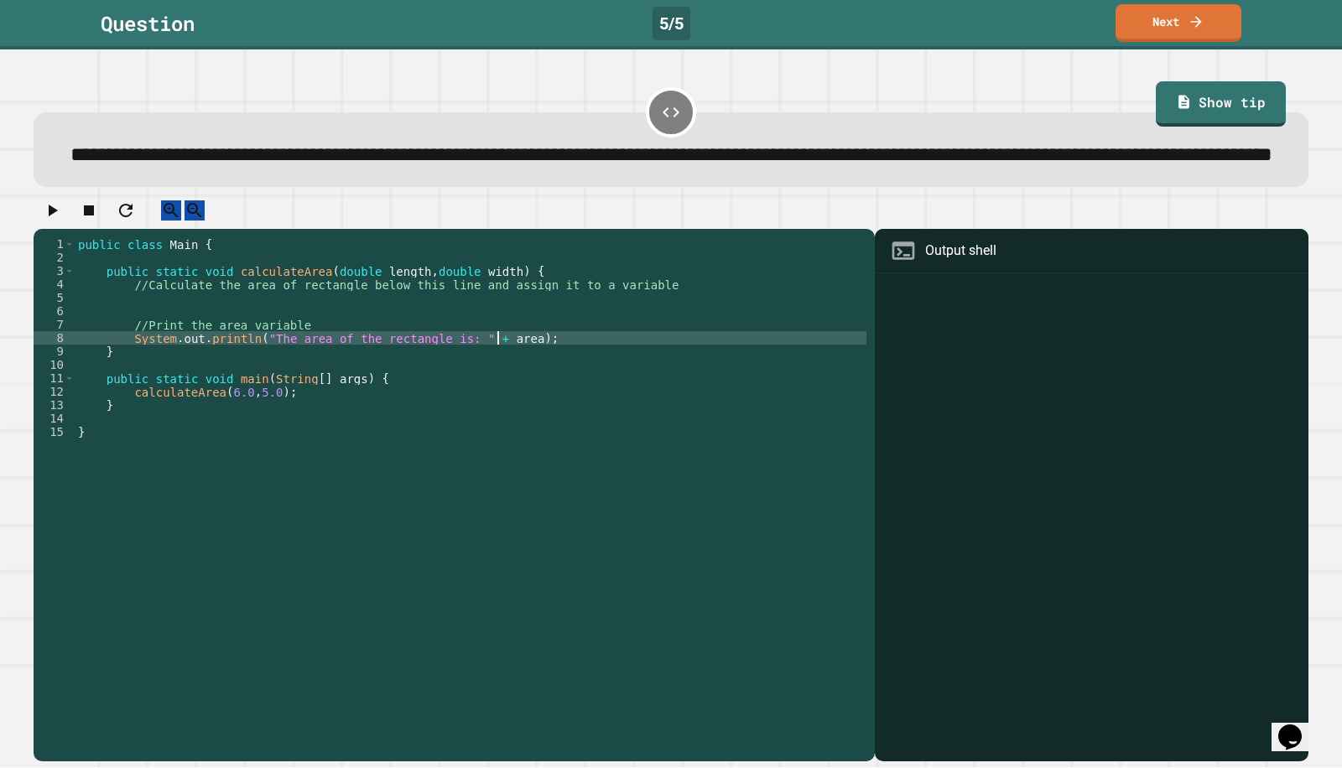
click at [495, 381] on div "public class Main { public static void calculateArea ( double length , double w…" at bounding box center [471, 465] width 792 height 456
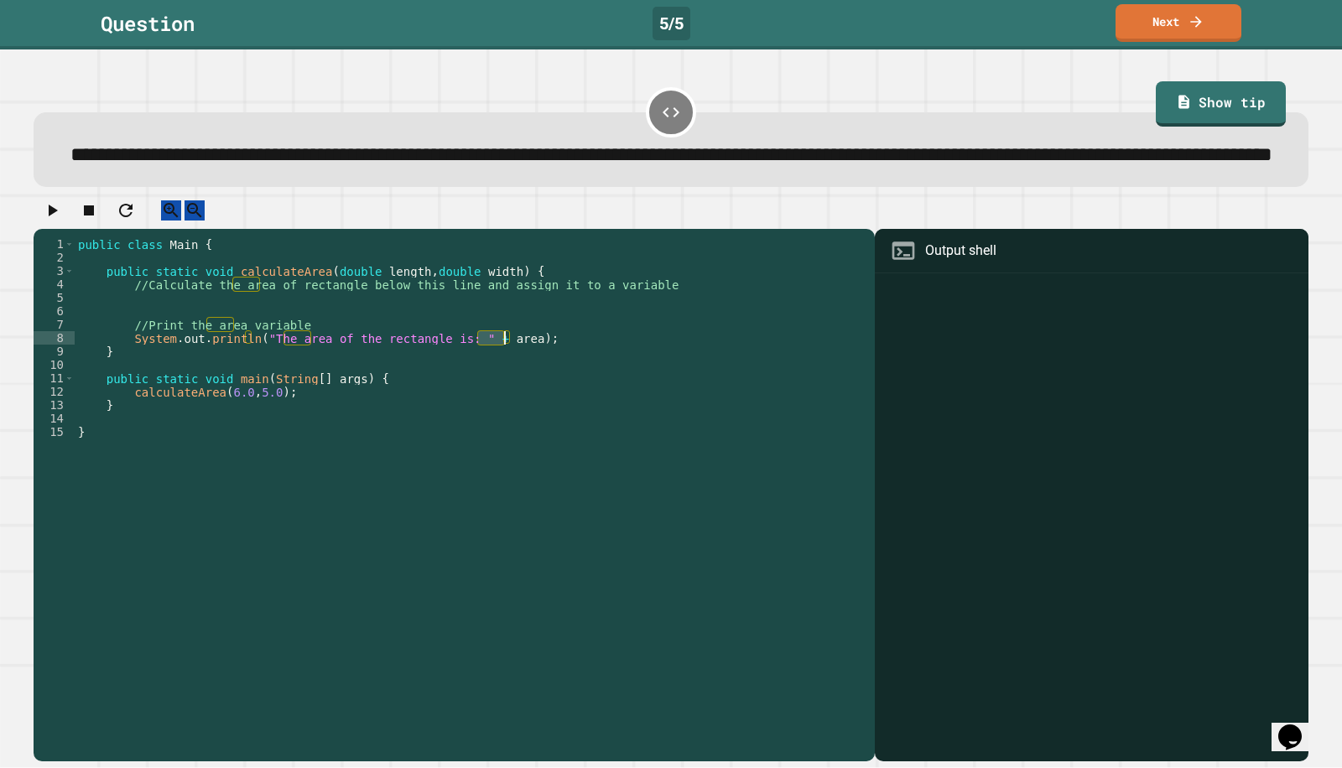
click at [481, 356] on div "public class Main { public static void calculateArea ( double length , double w…" at bounding box center [471, 465] width 792 height 456
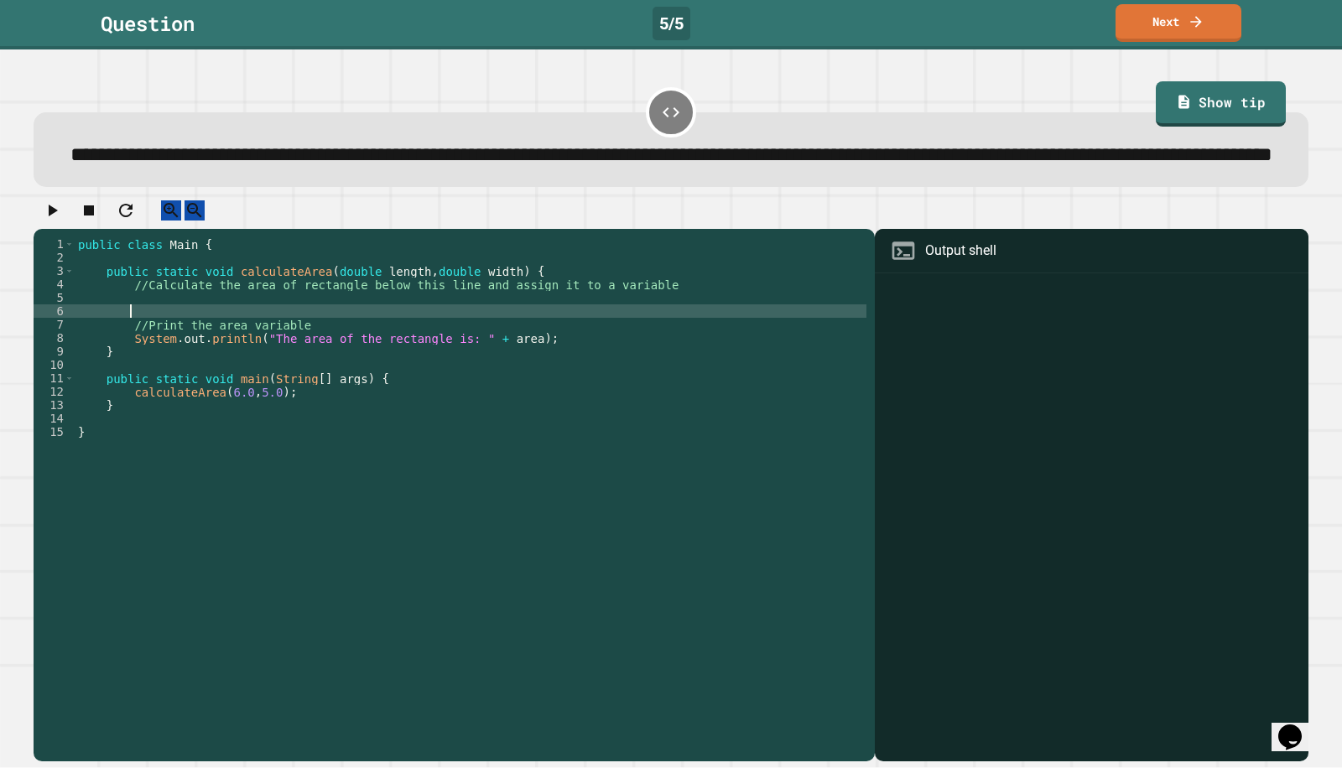
click at [486, 340] on div "public class Main { public static void calculateArea ( double length , double w…" at bounding box center [471, 465] width 792 height 456
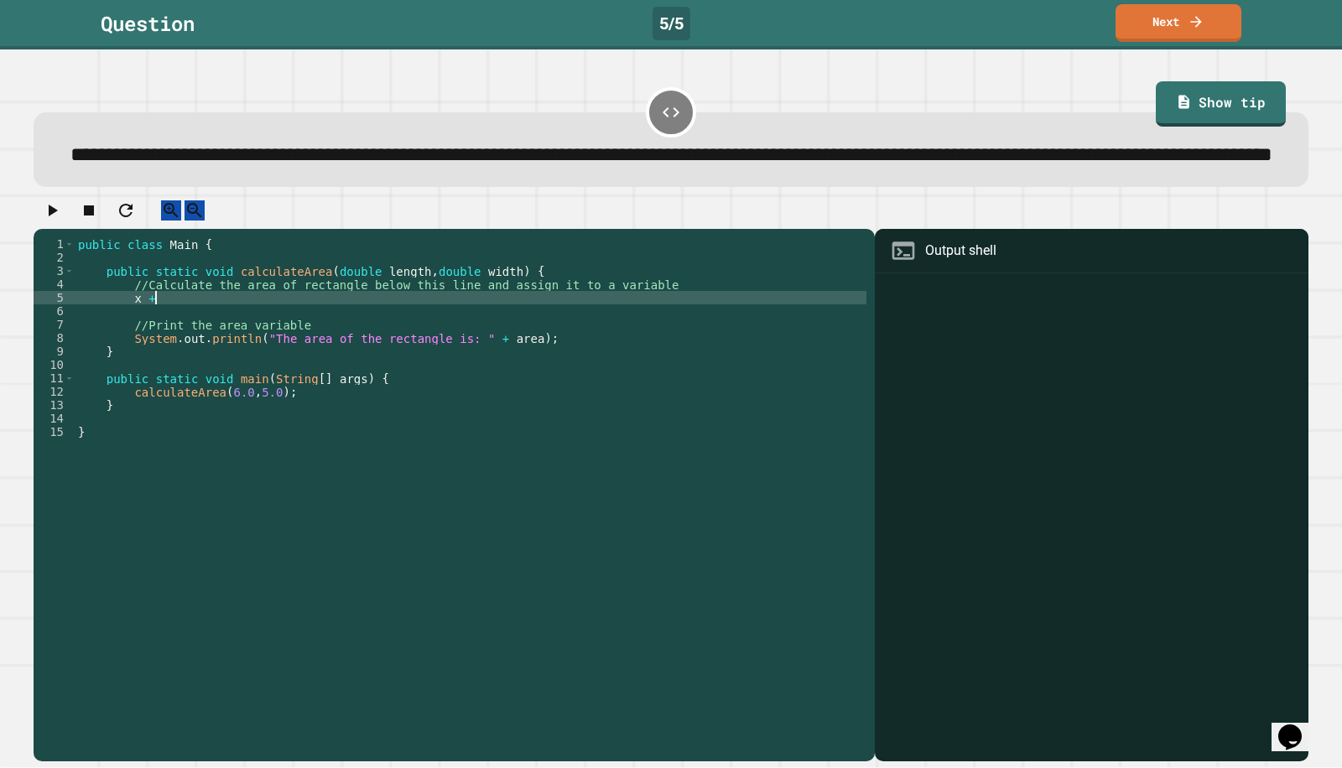
scroll to position [0, 4]
type textarea "*"
click at [219, 346] on div "public class Main { public static void calculateArea ( double length , double w…" at bounding box center [471, 465] width 792 height 456
click at [121, 355] on div "public class Main { public static void calculateArea ( double length , double w…" at bounding box center [471, 465] width 792 height 456
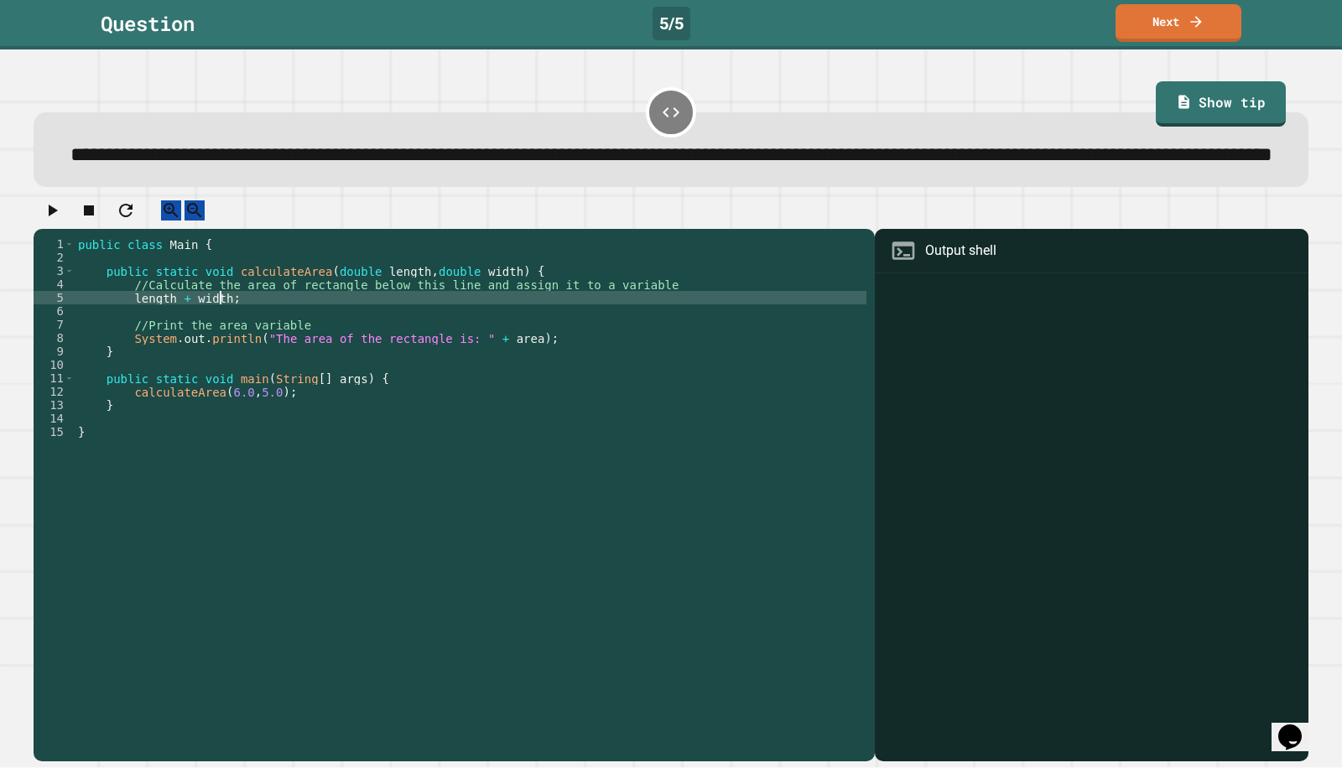
scroll to position [0, 3]
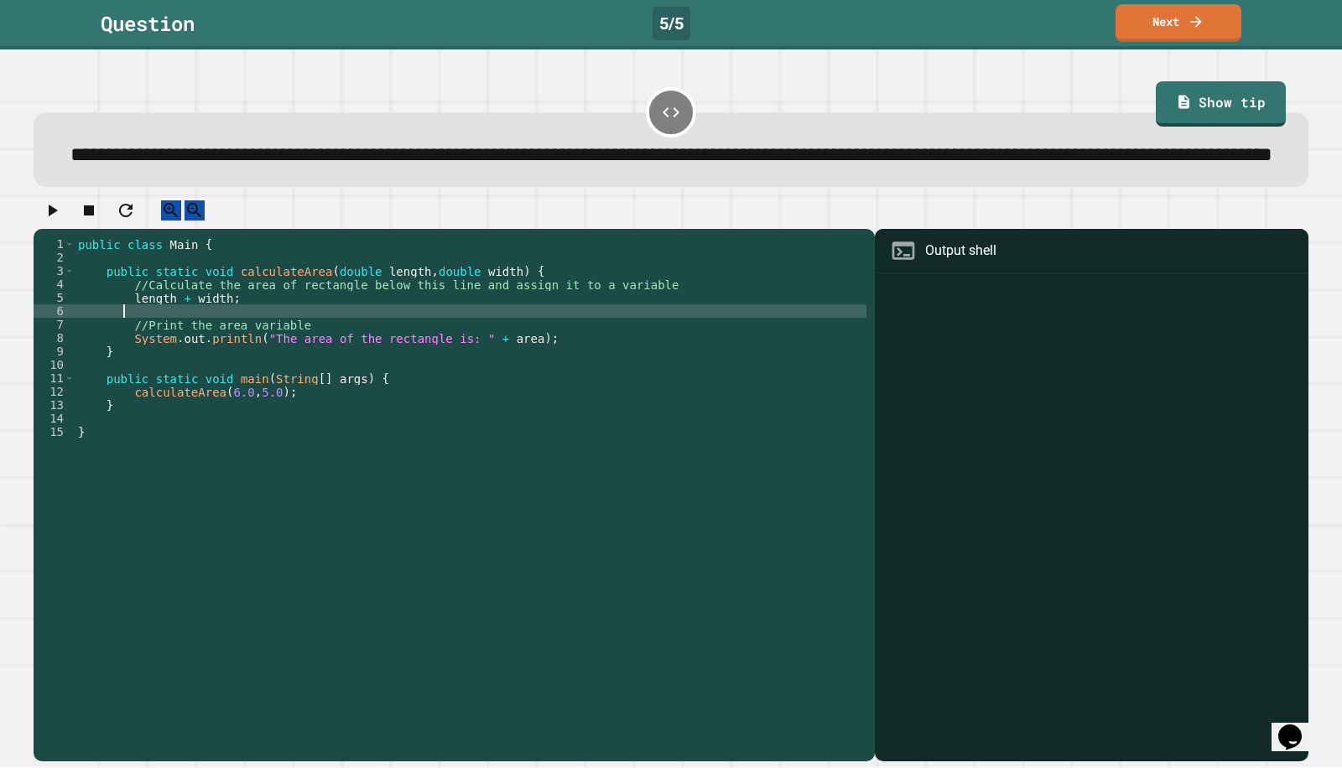
click at [122, 346] on div "public class Main { public static void calculateArea ( double length , double w…" at bounding box center [471, 465] width 792 height 456
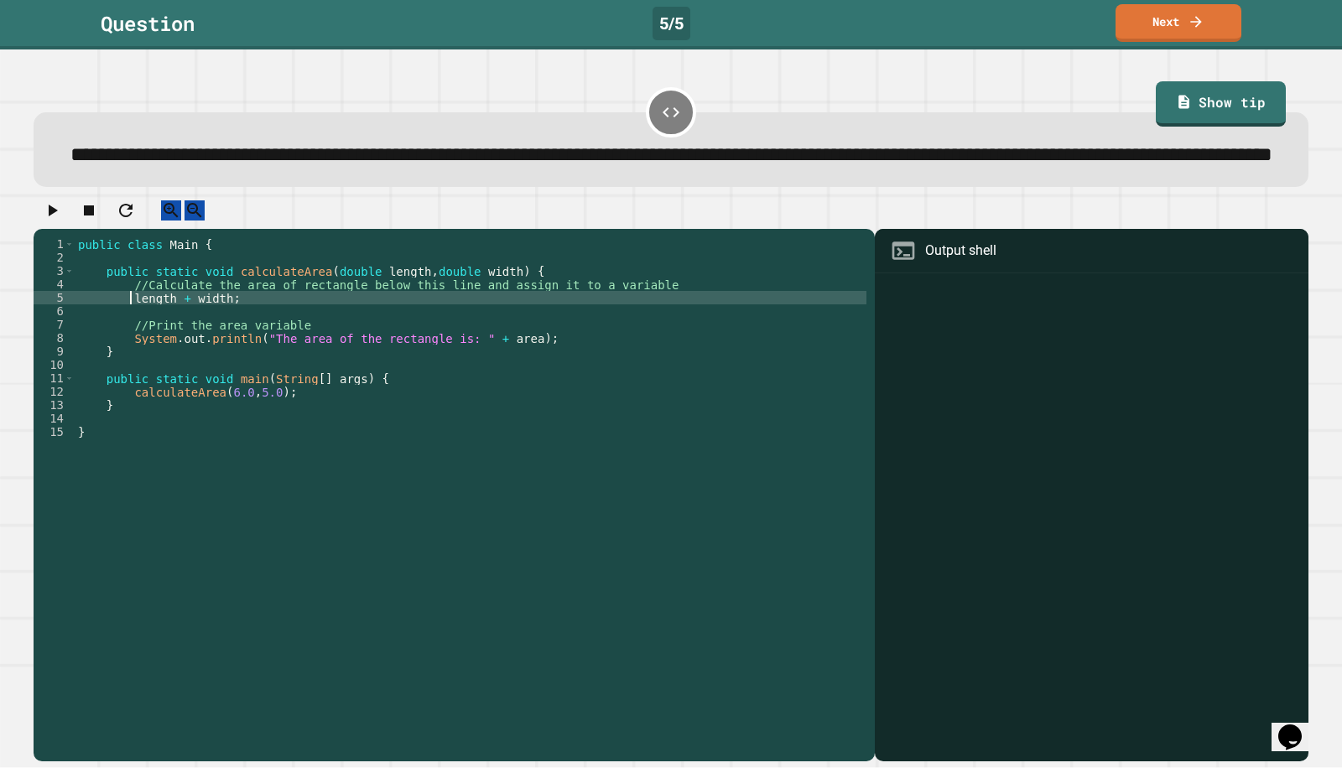
click at [131, 346] on div "public class Main { public static void calculateArea ( double length , double w…" at bounding box center [471, 465] width 792 height 456
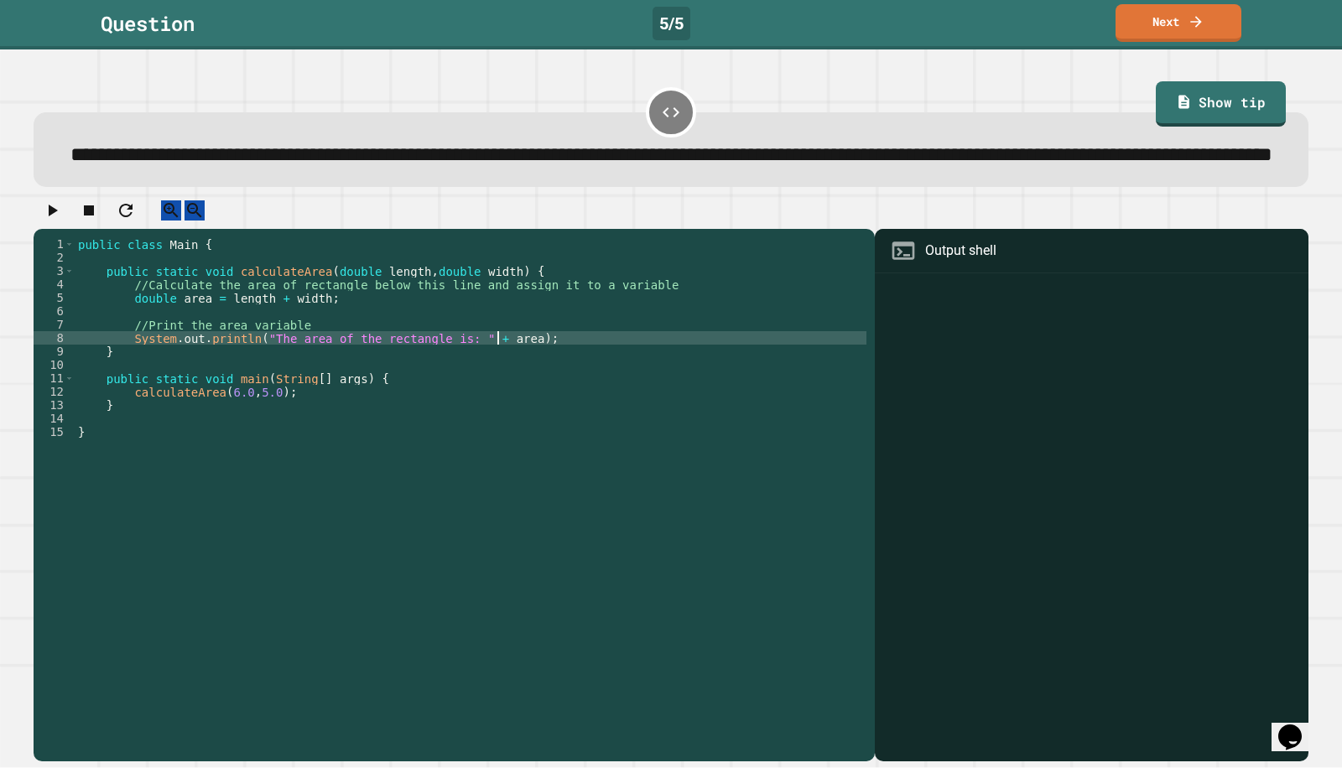
click at [497, 386] on div "public class Main { public static void calculateArea ( double length , double w…" at bounding box center [471, 465] width 792 height 456
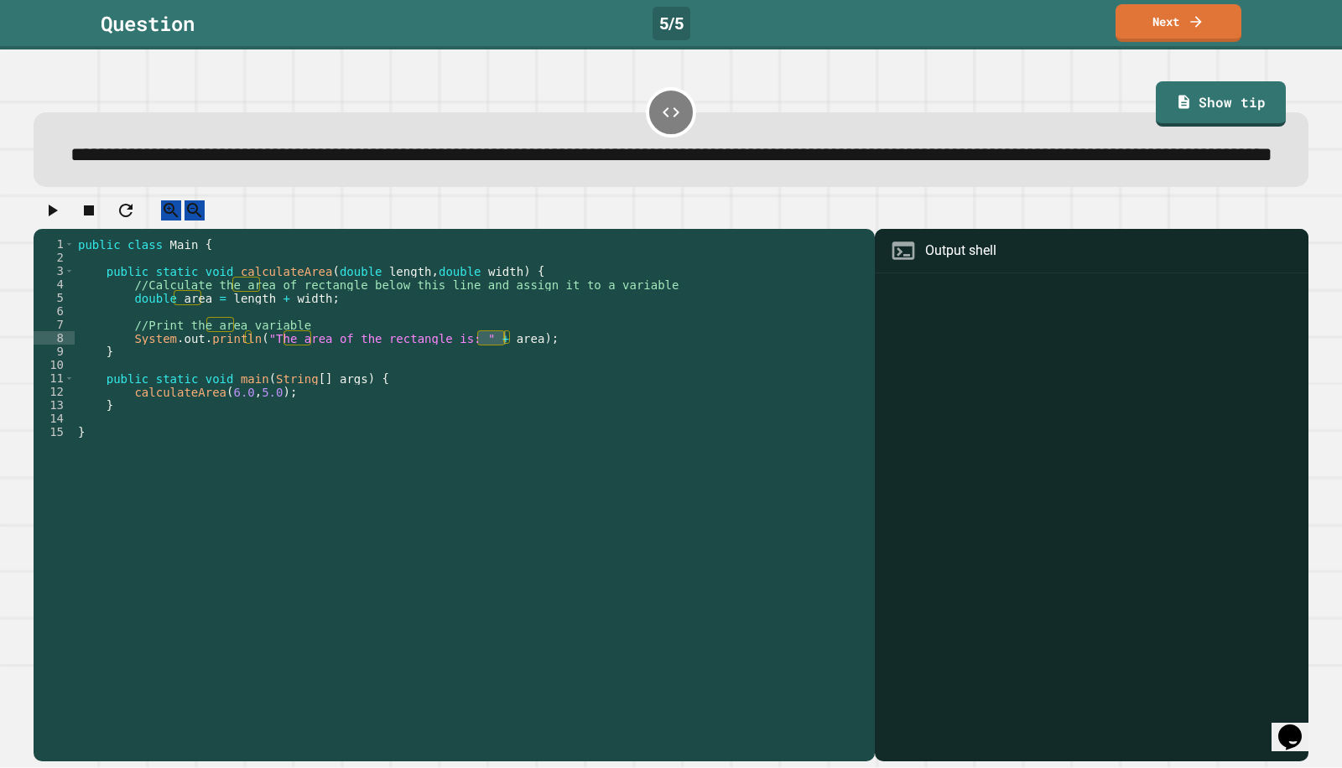
click at [62, 221] on icon "button" at bounding box center [52, 210] width 20 height 20
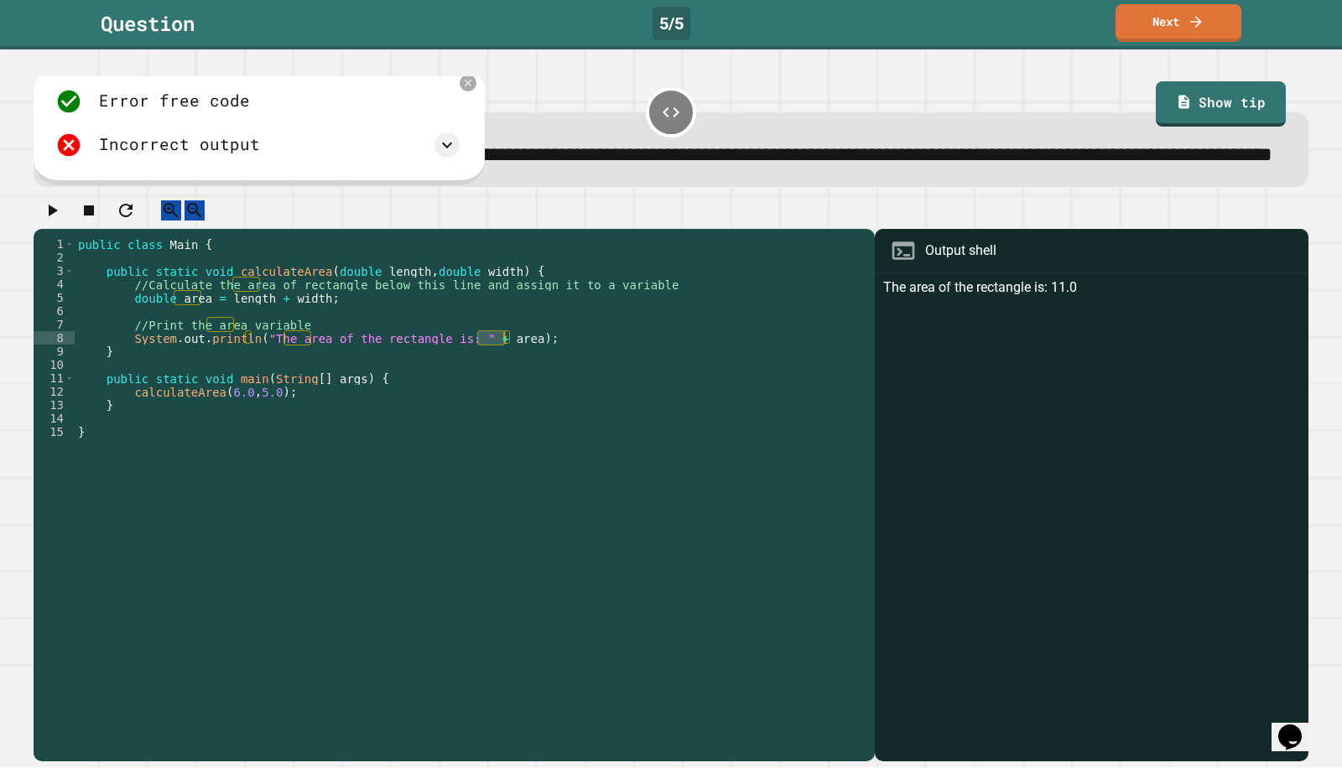
click at [185, 167] on div "Error free code The area of the rectangle is: 11.0 Incorrect output Expected ou…" at bounding box center [257, 123] width 421 height 87
click at [457, 155] on icon at bounding box center [447, 145] width 20 height 20
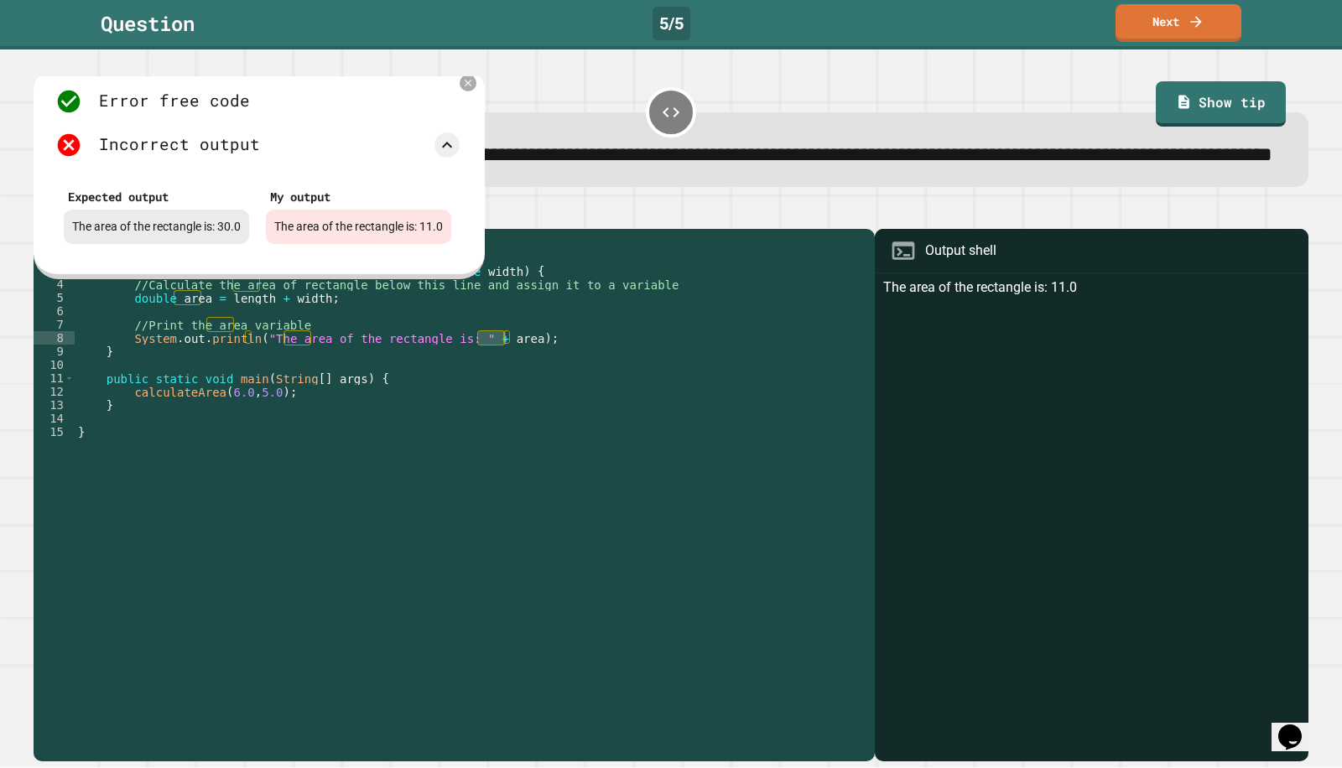
click at [457, 155] on icon at bounding box center [447, 145] width 20 height 20
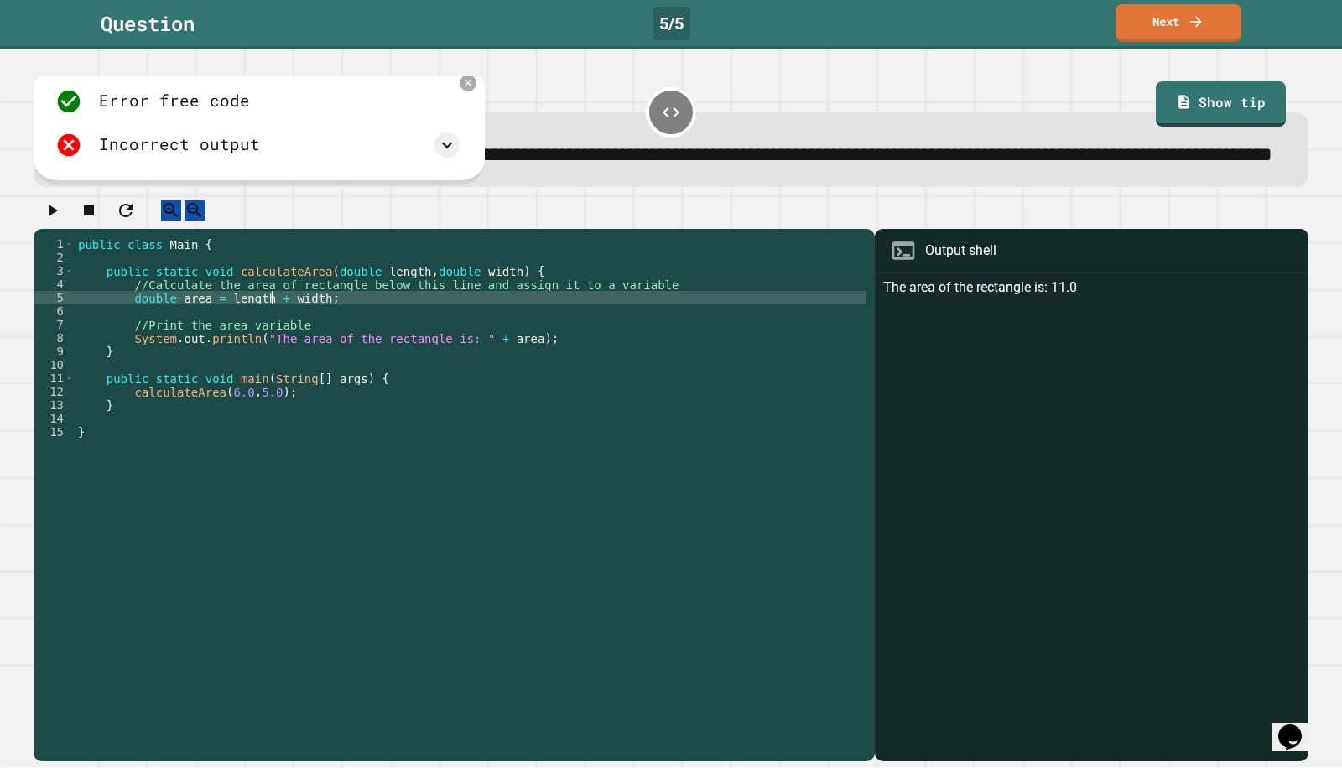
click at [270, 347] on div "public class Main { public static void calculateArea ( double length , double w…" at bounding box center [471, 465] width 792 height 456
type textarea "**********"
click at [62, 221] on icon "button" at bounding box center [52, 210] width 20 height 20
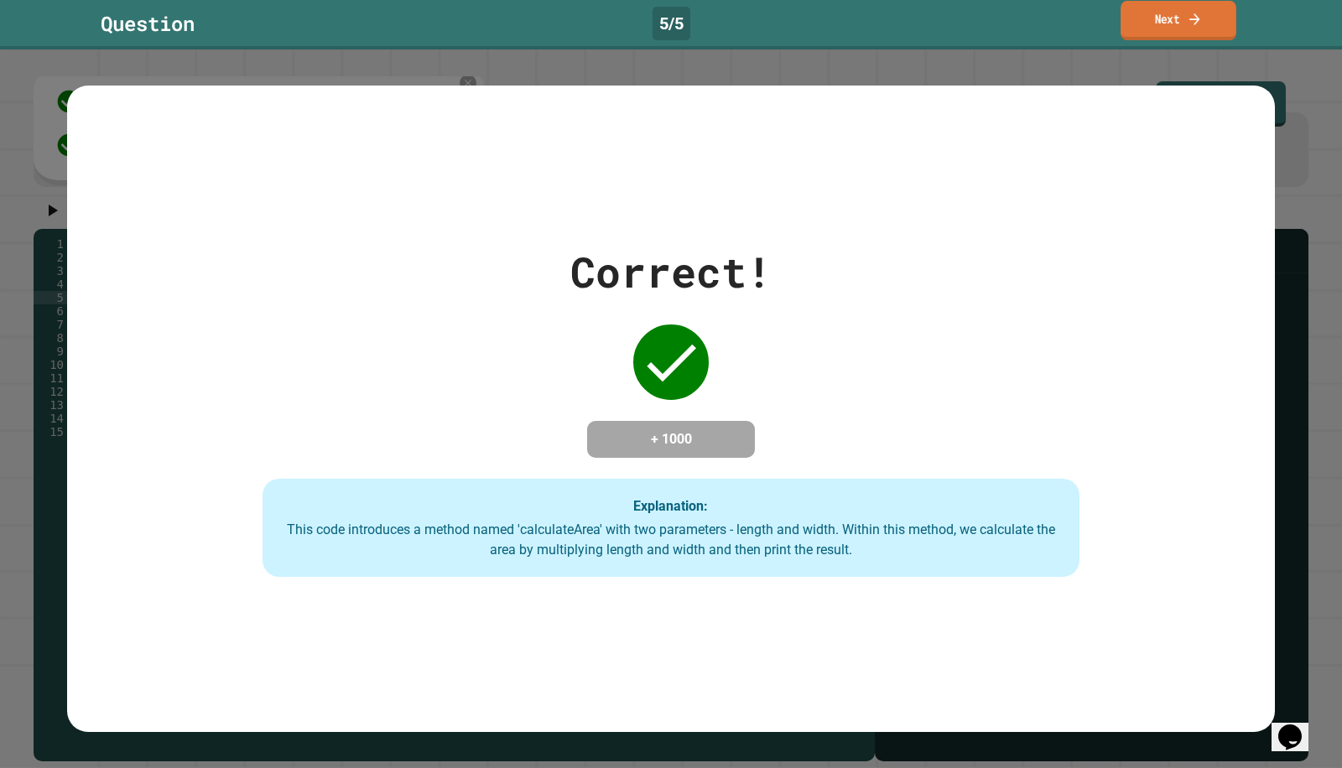
click at [1216, 34] on link "Next" at bounding box center [1179, 20] width 116 height 39
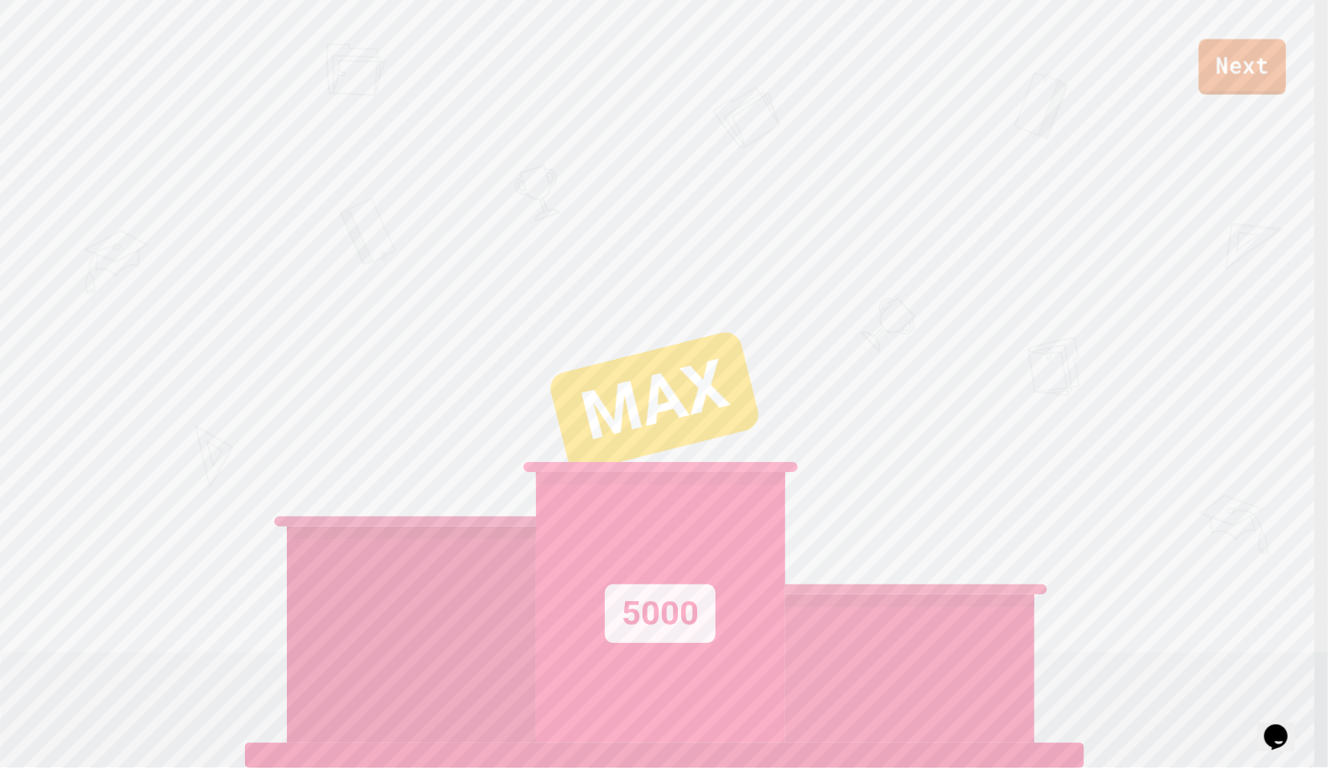
click at [1245, 76] on link "Next" at bounding box center [1242, 66] width 87 height 55
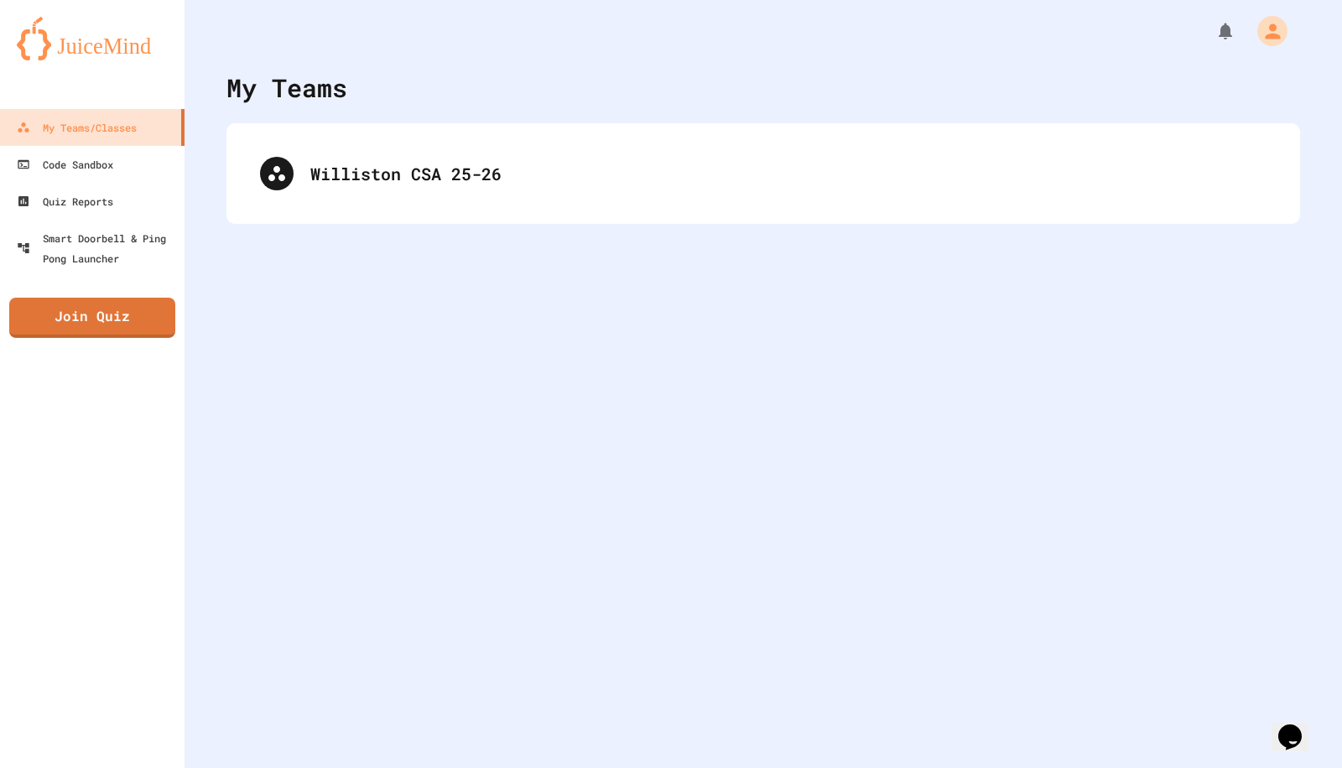
click at [682, 143] on div "Williston CSA 25-26" at bounding box center [763, 173] width 1040 height 67
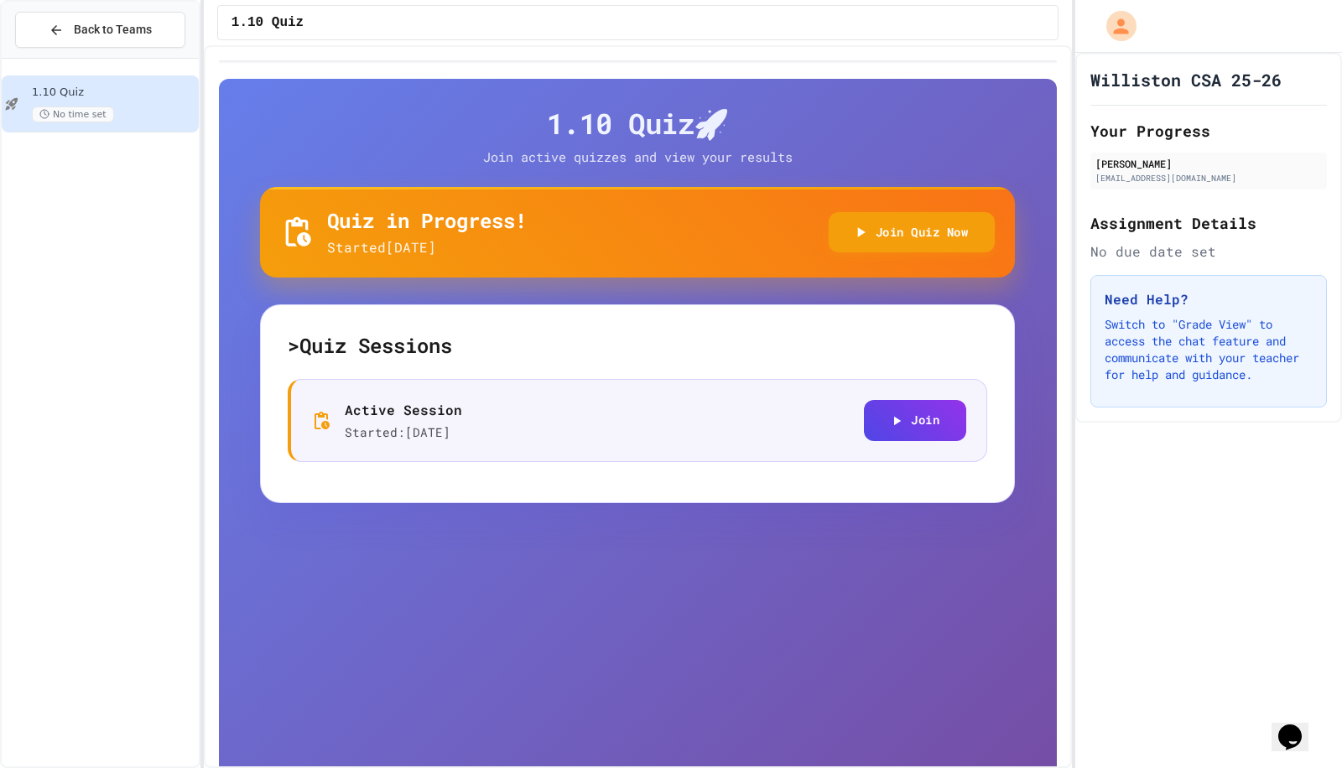
click at [86, 111] on span "No time set" at bounding box center [73, 115] width 82 height 16
